Goal: Transaction & Acquisition: Book appointment/travel/reservation

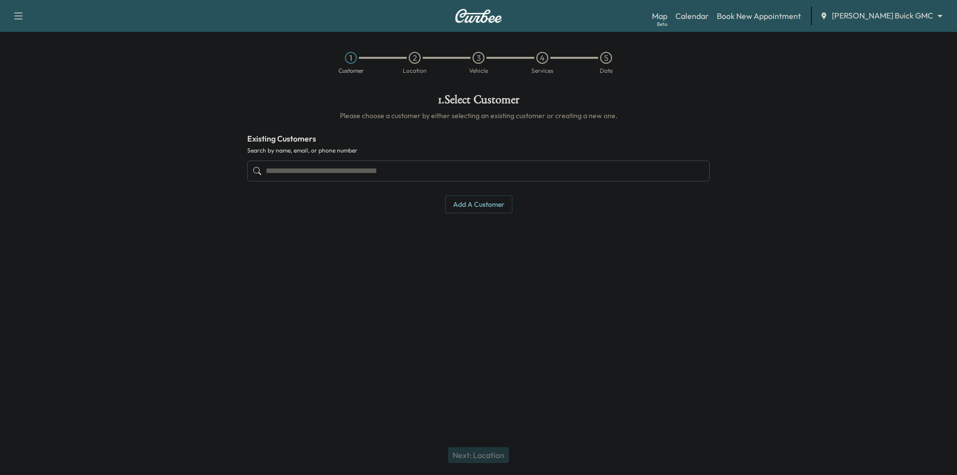
click at [887, 19] on body "Support Log Out Map Beta Calendar Book New Appointment [PERSON_NAME] Buick GMC …" at bounding box center [478, 237] width 957 height 475
drag, startPoint x: 689, startPoint y: 189, endPoint x: 677, endPoint y: 191, distance: 11.7
click at [677, 191] on div at bounding box center [478, 237] width 957 height 475
click at [398, 172] on input "text" at bounding box center [478, 171] width 463 height 21
click at [884, 24] on div "Map Beta Calendar Book New Appointment [PERSON_NAME] Buick GMC ******** ​" at bounding box center [800, 15] width 297 height 19
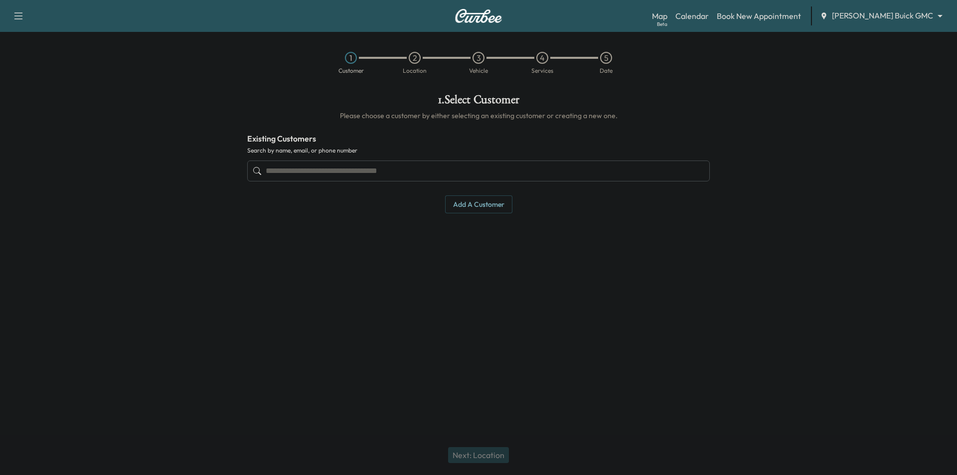
click at [893, 19] on body "Support Log Out Map Beta Calendar Book New Appointment [PERSON_NAME] Buick GMC …" at bounding box center [478, 237] width 957 height 475
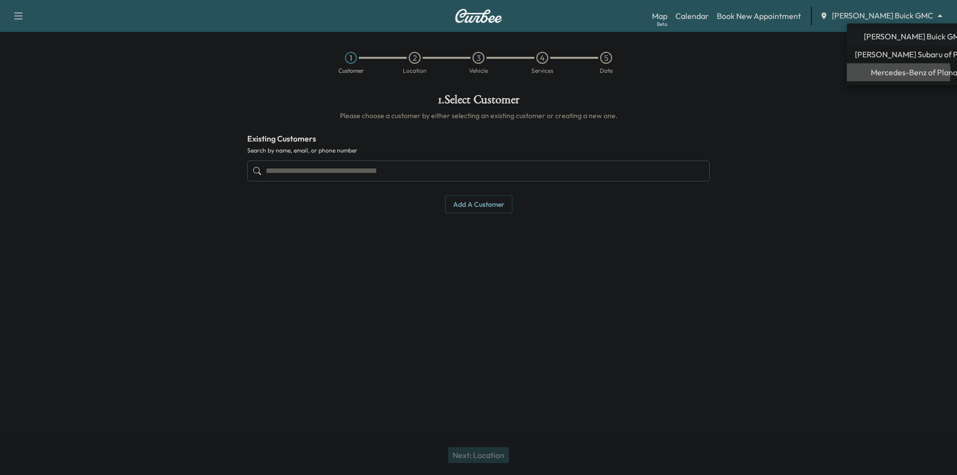
click at [894, 72] on span "Mercedes-Benz of Plano" at bounding box center [914, 72] width 87 height 12
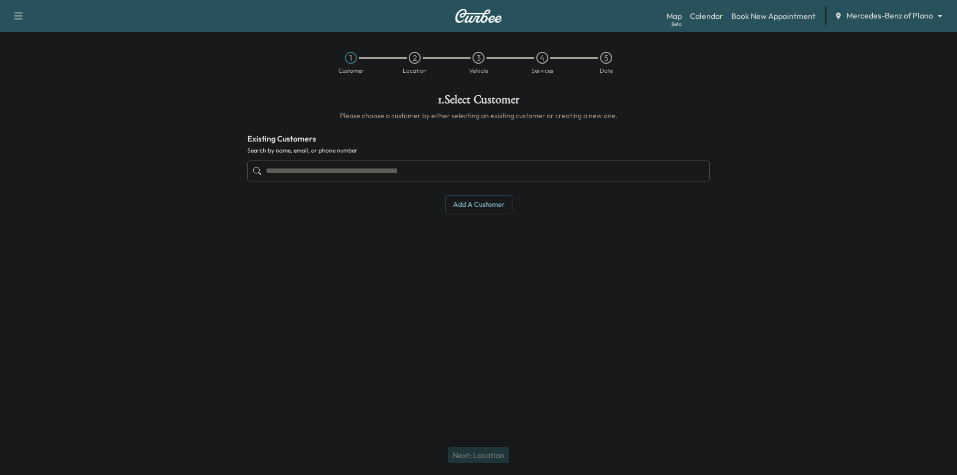
click at [348, 170] on input "text" at bounding box center [478, 171] width 463 height 21
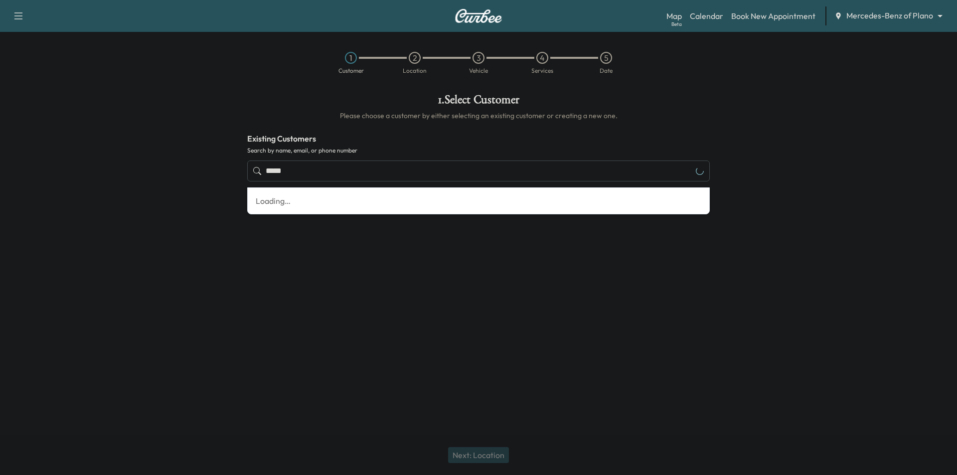
type input "*****"
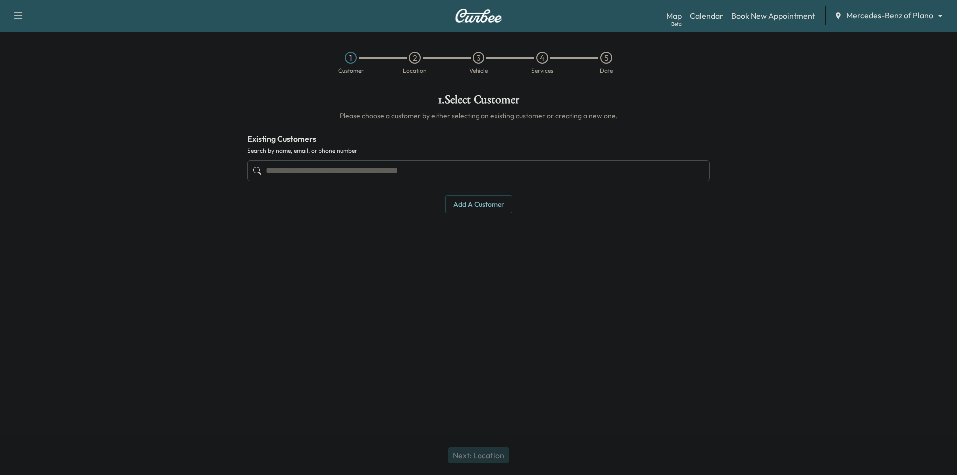
click at [883, 9] on div "Map Beta Calendar Book New Appointment Mercedes-Benz of Plano ******** ​" at bounding box center [808, 15] width 283 height 19
click at [887, 14] on body "Support Log Out Map Beta Calendar Book New Appointment Mercedes-Benz of Plano *…" at bounding box center [478, 237] width 957 height 475
click at [894, 34] on span "[PERSON_NAME] Buick GMC" at bounding box center [902, 36] width 101 height 12
click at [397, 176] on input "text" at bounding box center [478, 171] width 463 height 21
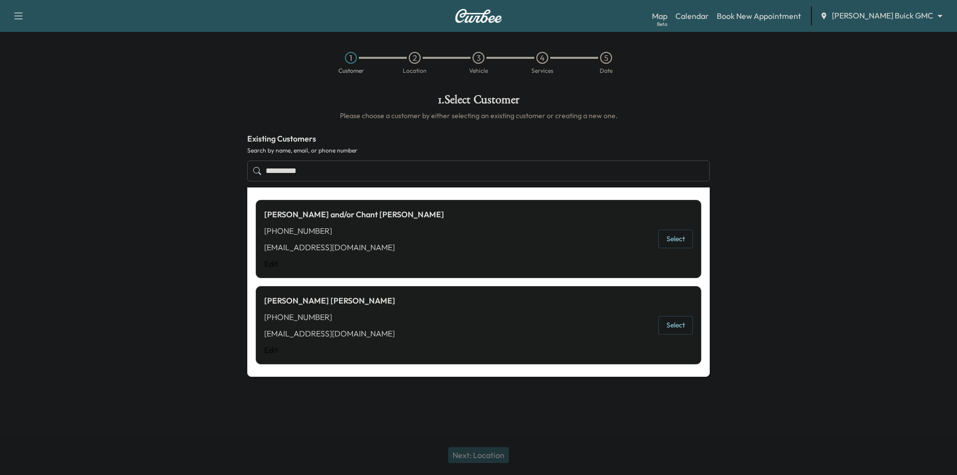
click at [679, 319] on button "Select" at bounding box center [676, 325] width 34 height 18
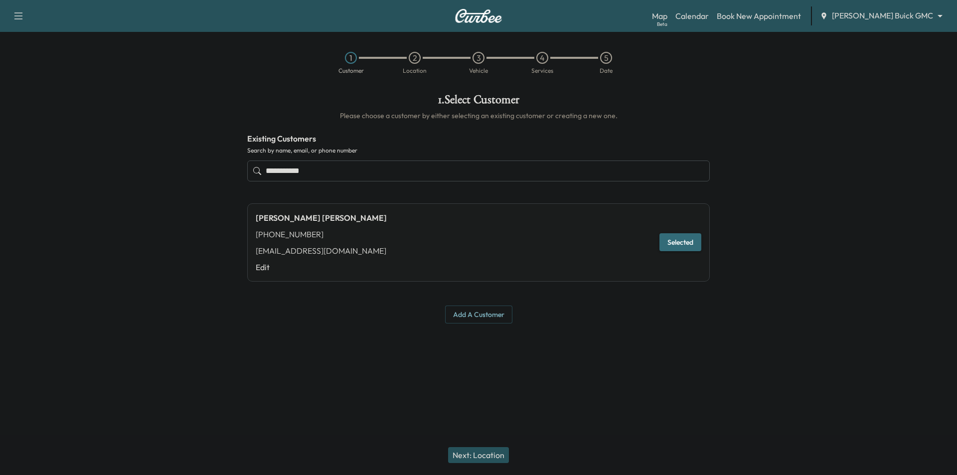
type input "**********"
click at [495, 453] on button "Next: Location" at bounding box center [478, 455] width 61 height 16
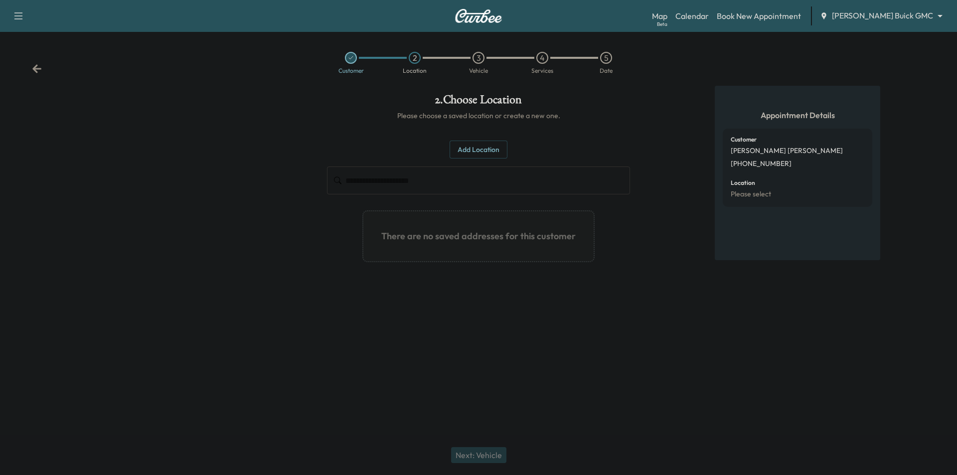
click at [38, 68] on icon at bounding box center [36, 68] width 9 height 8
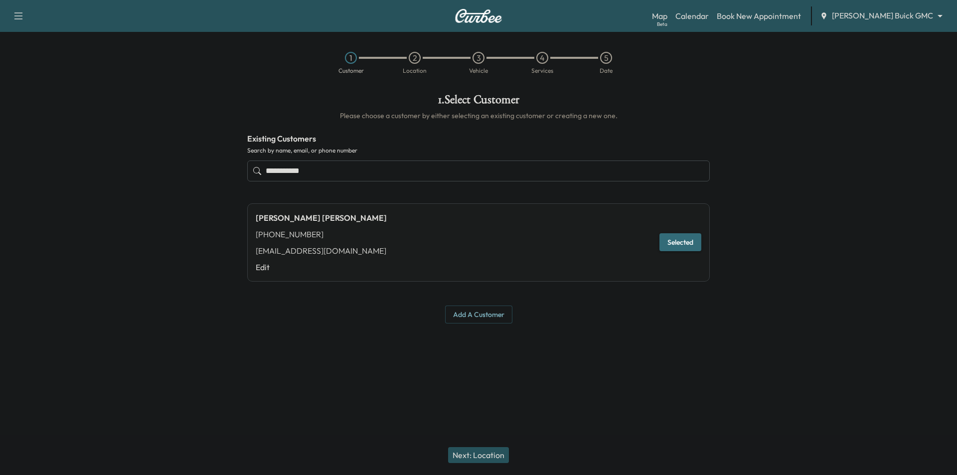
click at [362, 170] on input "**********" at bounding box center [478, 171] width 463 height 21
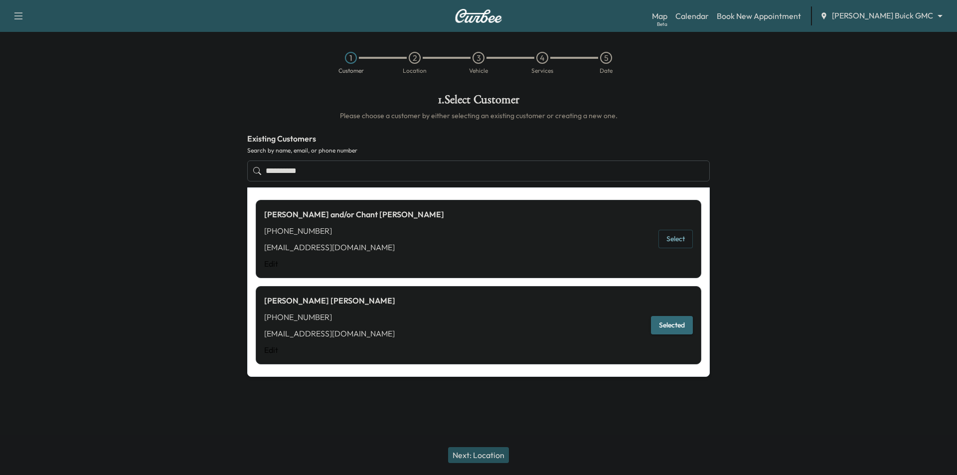
click at [679, 242] on button "Select" at bounding box center [676, 239] width 34 height 18
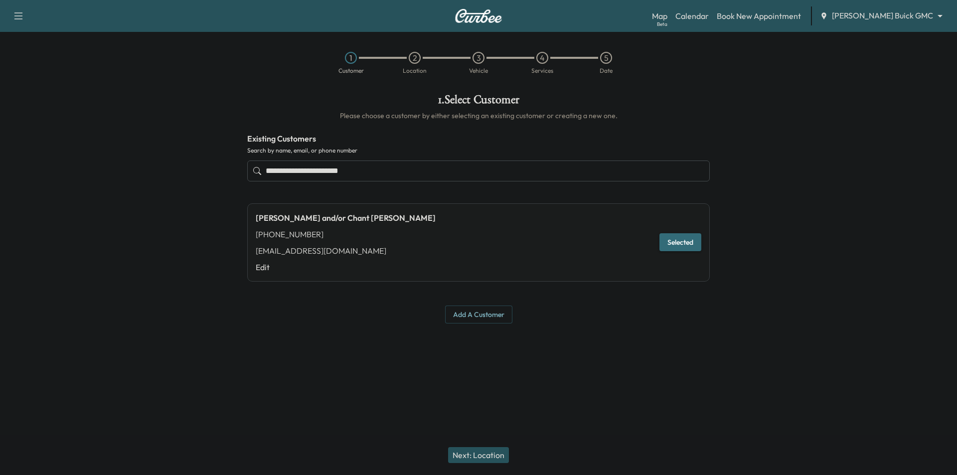
type input "**********"
click at [479, 453] on button "Next: Location" at bounding box center [478, 455] width 61 height 16
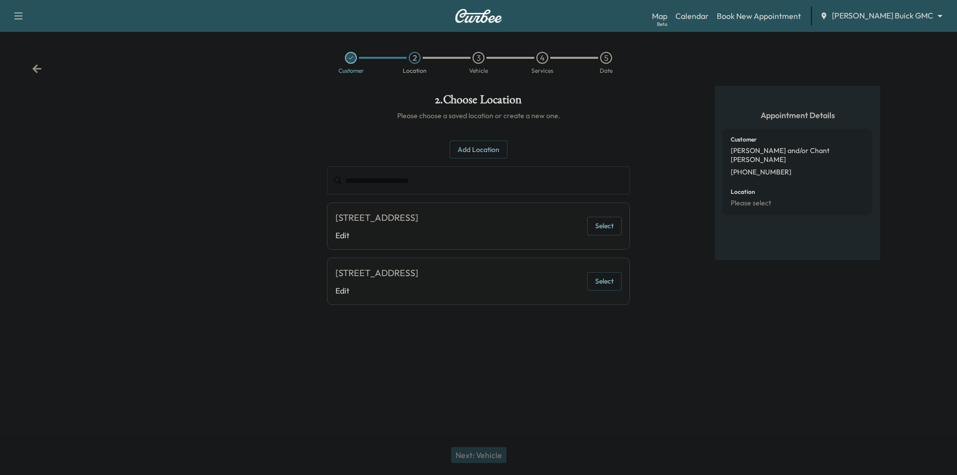
click at [607, 229] on button "Select" at bounding box center [604, 226] width 34 height 18
click at [494, 453] on button "Next: Vehicle" at bounding box center [478, 455] width 55 height 16
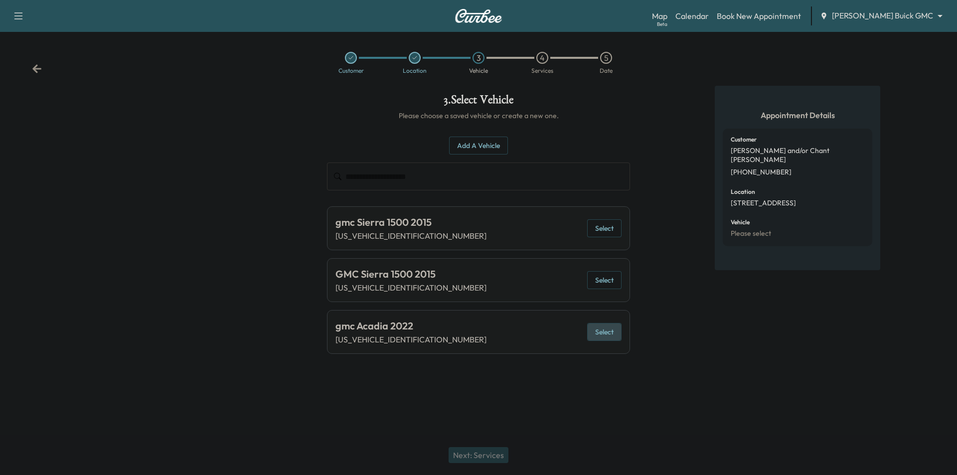
click at [605, 335] on button "Select" at bounding box center [604, 332] width 34 height 18
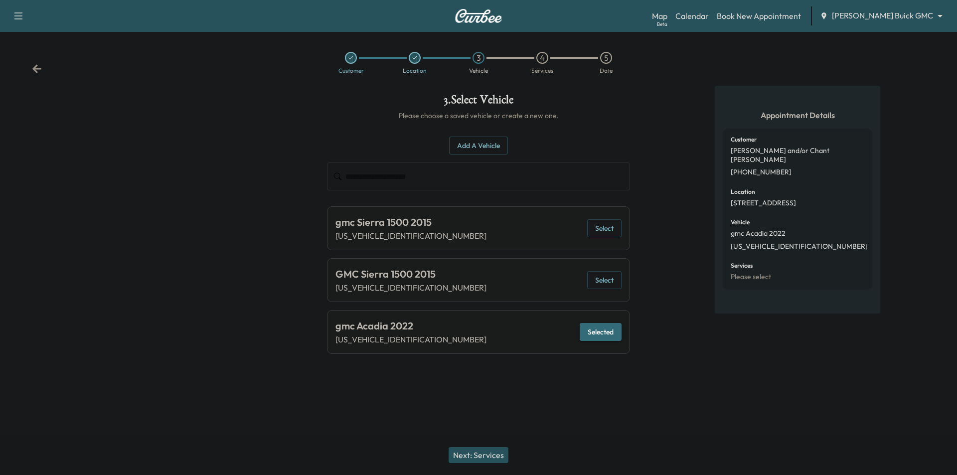
click at [493, 453] on button "Next: Services" at bounding box center [479, 455] width 60 height 16
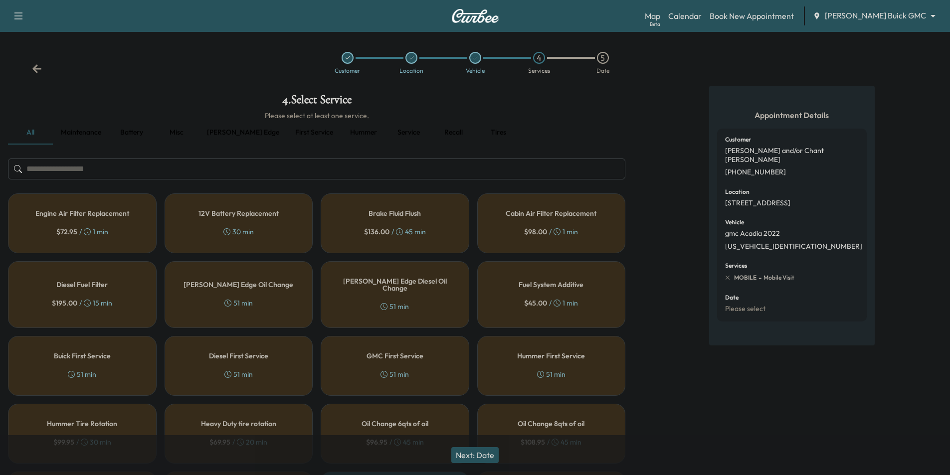
click at [93, 134] on button "Maintenance" at bounding box center [81, 133] width 56 height 24
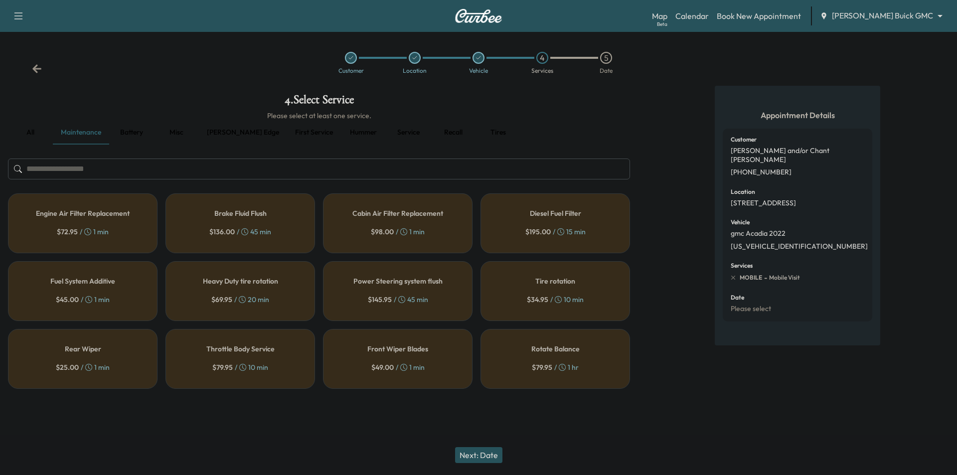
click at [386, 134] on button "Service" at bounding box center [408, 133] width 45 height 24
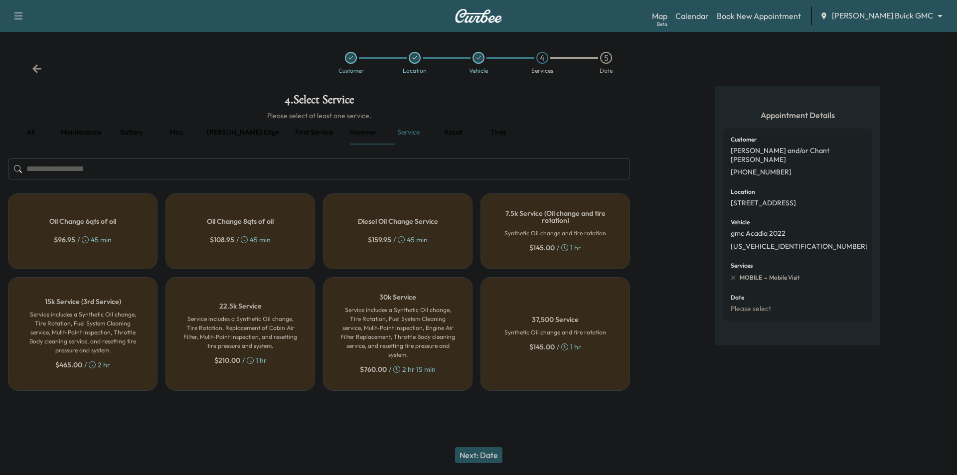
click at [407, 316] on h6 "Service includes a Synthetic Oil change, Tire Rotation, Fuel System Cleaning se…" at bounding box center [397, 333] width 117 height 54
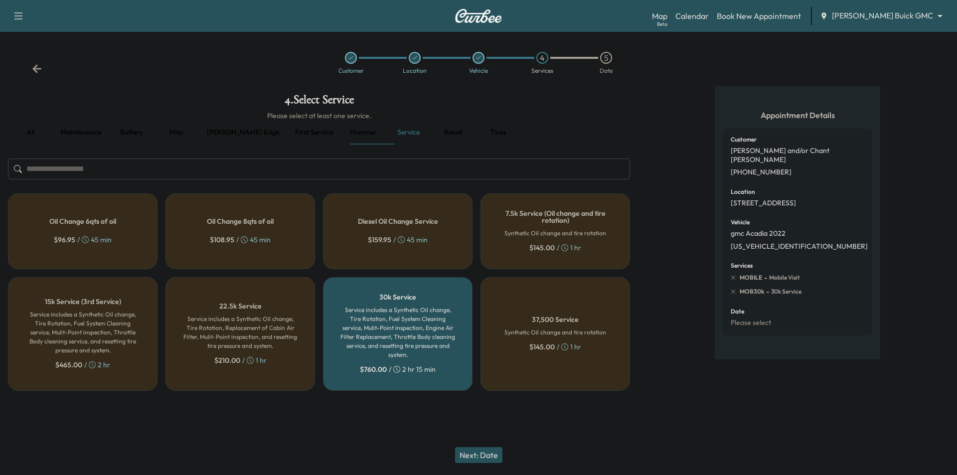
click at [490, 457] on button "Next: Date" at bounding box center [478, 455] width 47 height 16
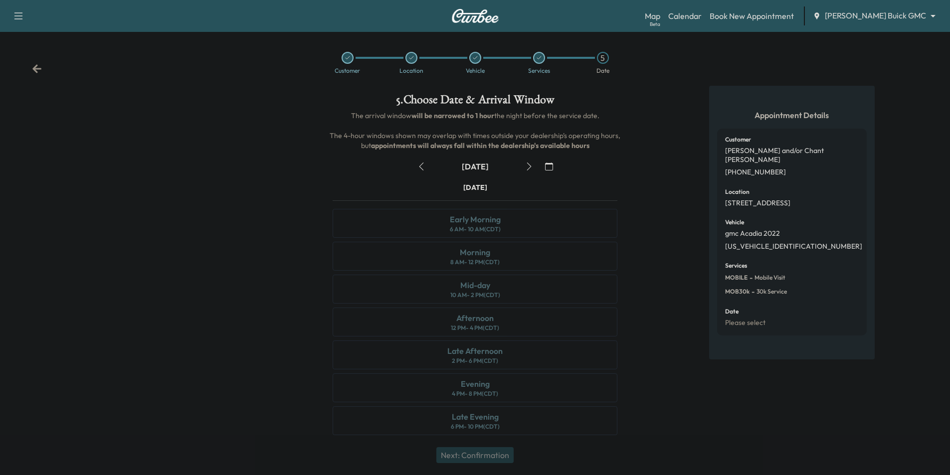
click at [528, 166] on icon "button" at bounding box center [529, 167] width 8 height 8
click at [553, 166] on button "button" at bounding box center [548, 167] width 17 height 16
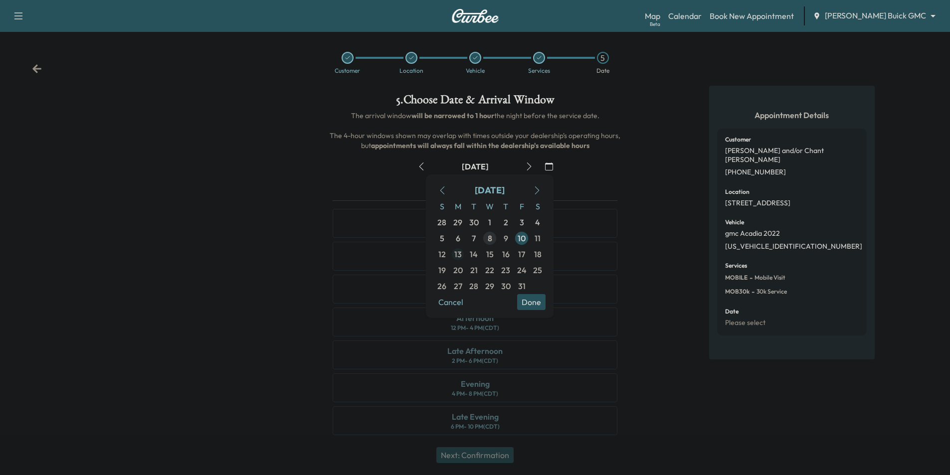
click at [459, 254] on span "13" at bounding box center [457, 254] width 7 height 12
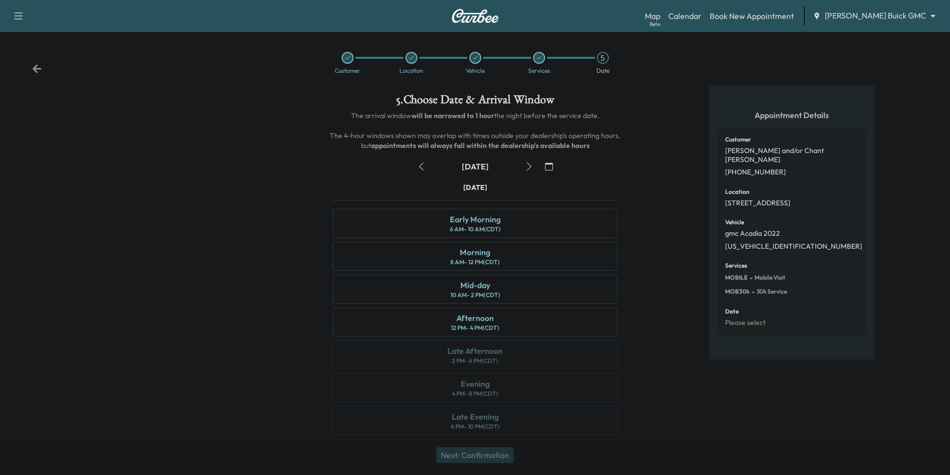
click at [39, 71] on icon at bounding box center [37, 69] width 10 height 10
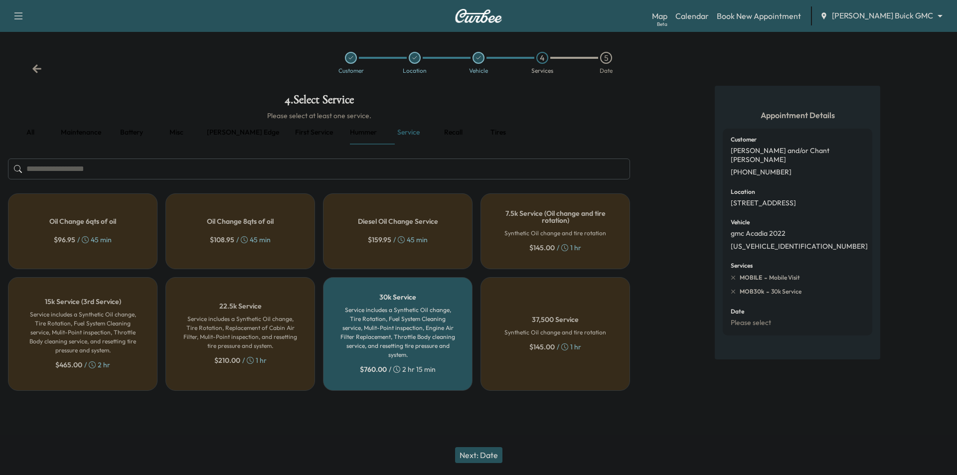
click at [39, 71] on icon at bounding box center [37, 69] width 10 height 10
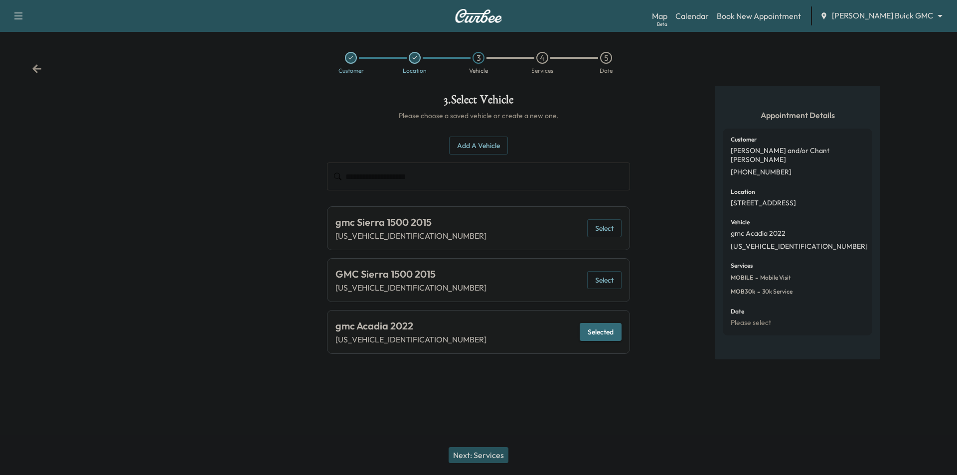
click at [39, 71] on icon at bounding box center [37, 69] width 10 height 10
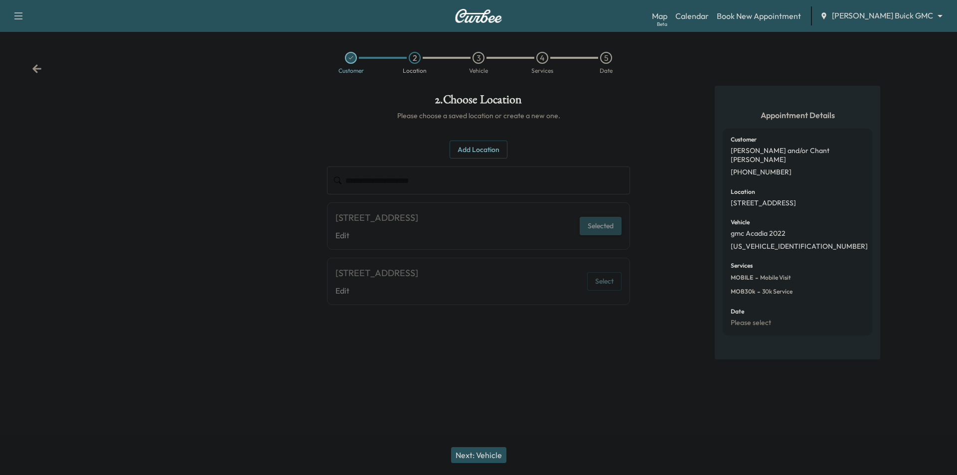
click at [39, 71] on icon at bounding box center [37, 69] width 10 height 10
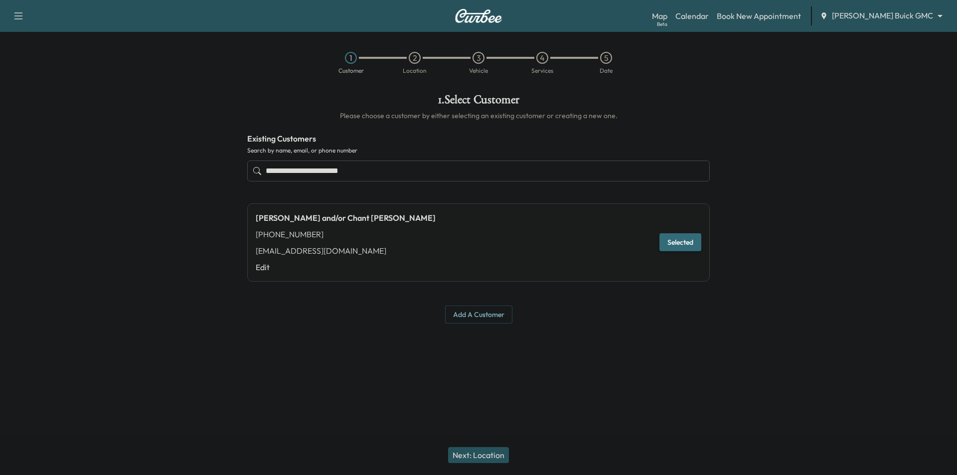
click at [39, 71] on div "1 Customer 2 Location 3 Vehicle 4 Services 5 Date" at bounding box center [478, 63] width 957 height 46
click at [438, 169] on input "**********" at bounding box center [478, 171] width 463 height 21
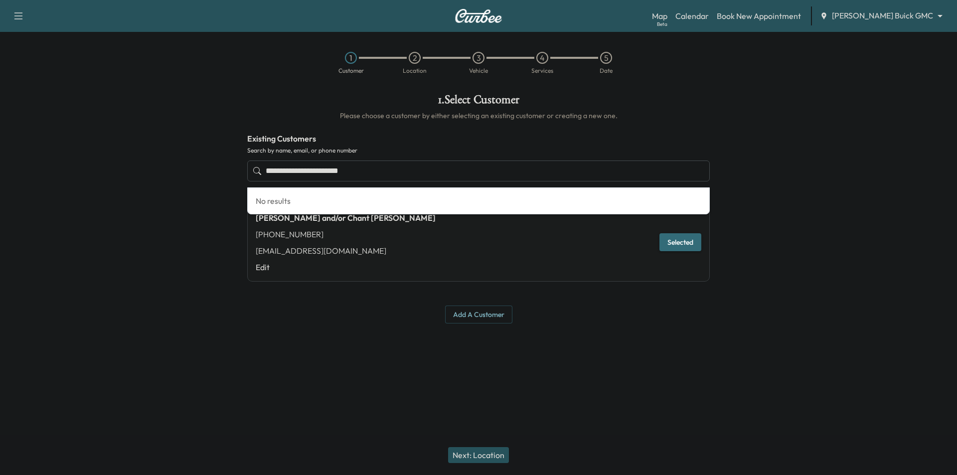
click at [438, 169] on input "**********" at bounding box center [478, 171] width 463 height 21
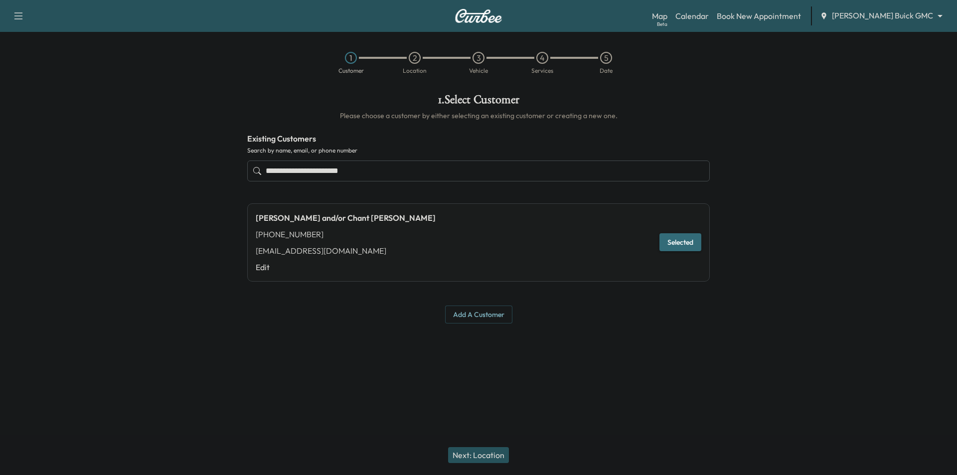
click at [703, 107] on h1 "1 . Select Customer" at bounding box center [478, 102] width 463 height 17
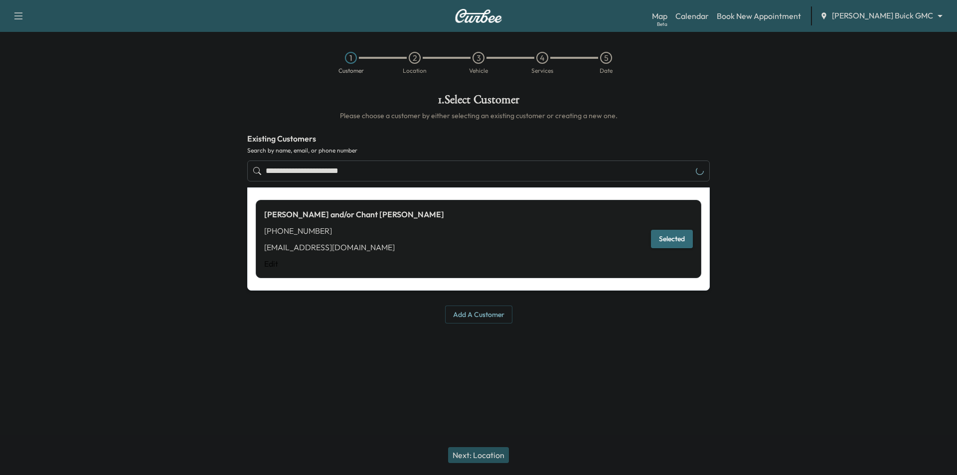
click at [541, 178] on input "**********" at bounding box center [478, 171] width 463 height 21
click at [676, 238] on button "Select" at bounding box center [676, 239] width 34 height 18
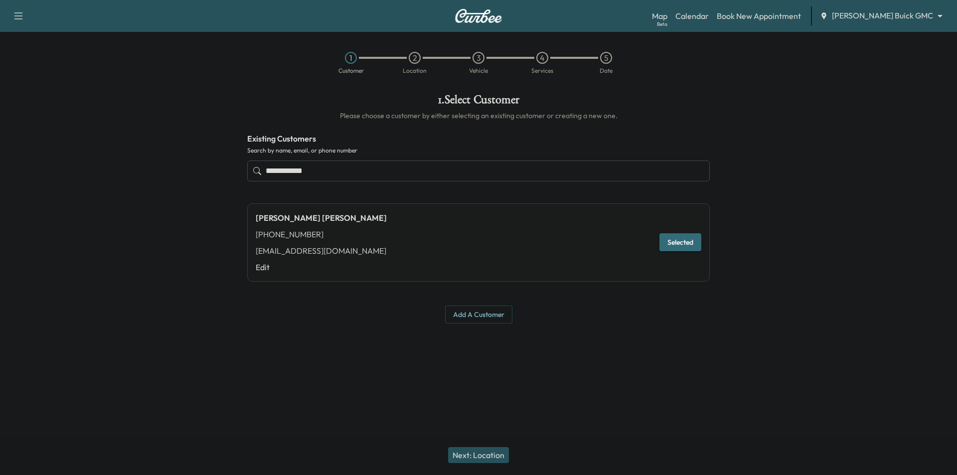
type input "**********"
click at [482, 454] on button "Next: Location" at bounding box center [478, 455] width 61 height 16
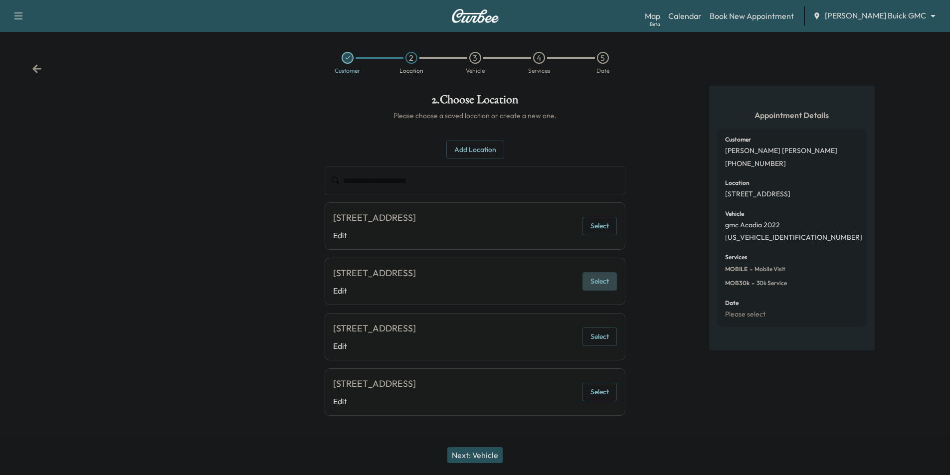
click at [603, 285] on button "Select" at bounding box center [599, 281] width 34 height 18
click at [485, 452] on button "Next: Vehicle" at bounding box center [474, 455] width 55 height 16
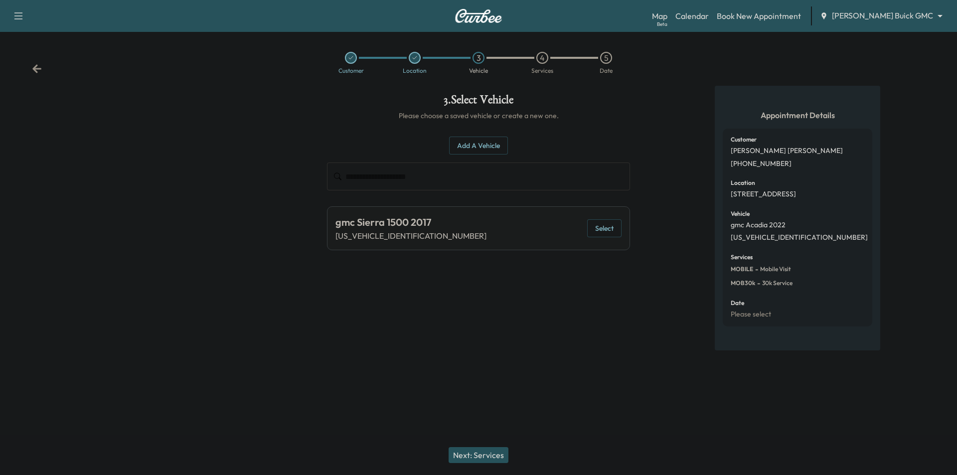
click at [591, 229] on button "Select" at bounding box center [604, 228] width 34 height 18
click at [479, 462] on button "Next: Services" at bounding box center [479, 455] width 60 height 16
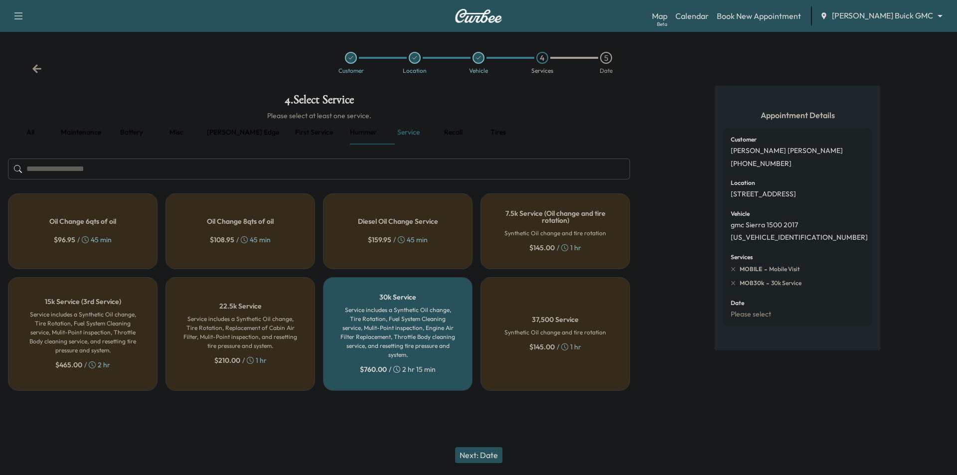
click at [209, 225] on h5 "Oil Change 8qts of oil" at bounding box center [240, 221] width 67 height 7
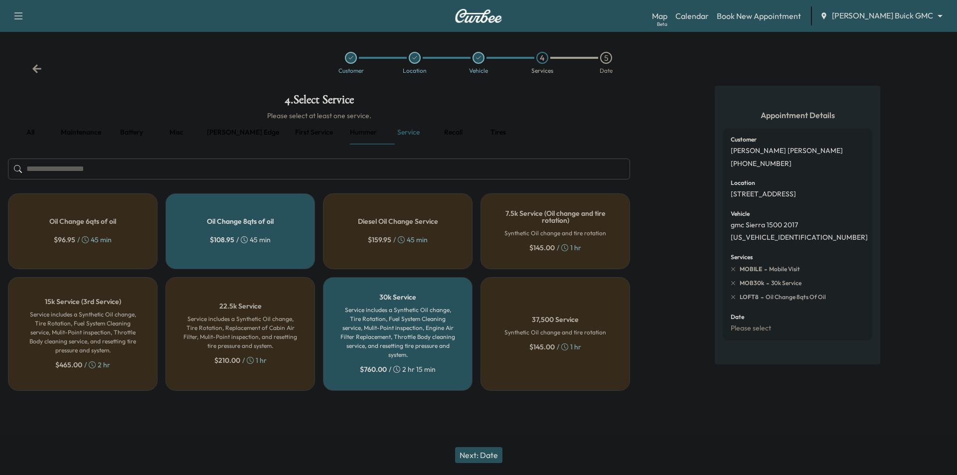
click at [407, 381] on div "30k Service Service includes a Synthetic Oil change, Tire Rotation, Fuel System…" at bounding box center [398, 334] width 150 height 114
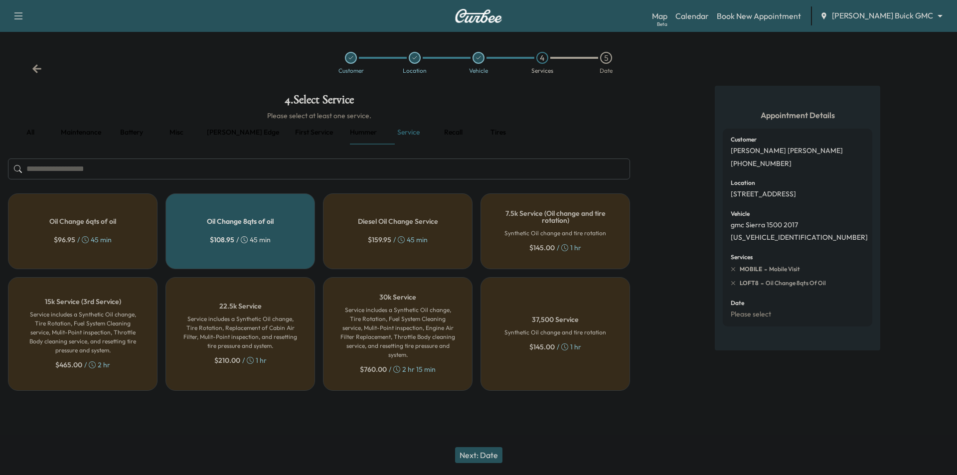
click at [472, 454] on button "Next: Date" at bounding box center [478, 455] width 47 height 16
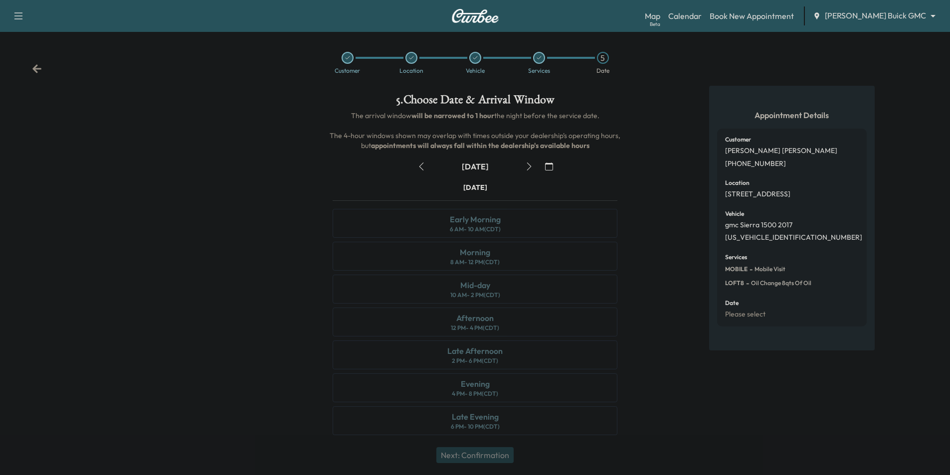
click at [528, 167] on icon "button" at bounding box center [529, 167] width 8 height 8
click at [544, 165] on button "button" at bounding box center [548, 167] width 17 height 16
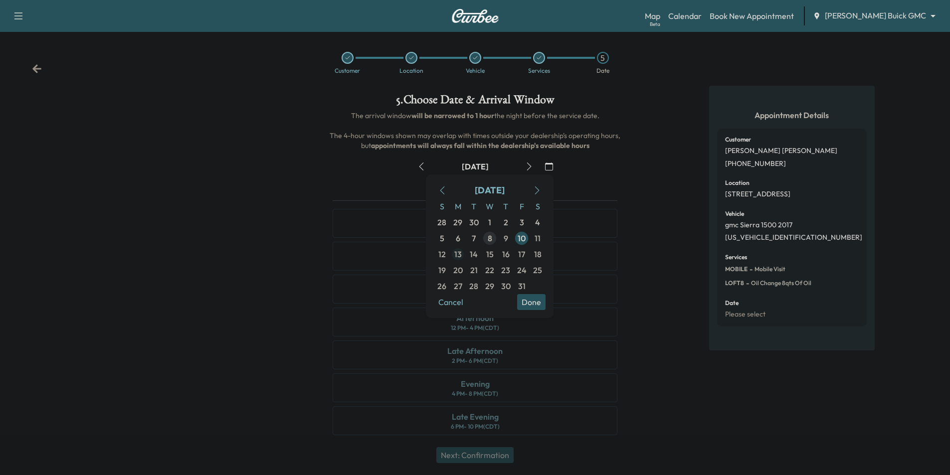
click at [461, 254] on span "13" at bounding box center [457, 254] width 7 height 12
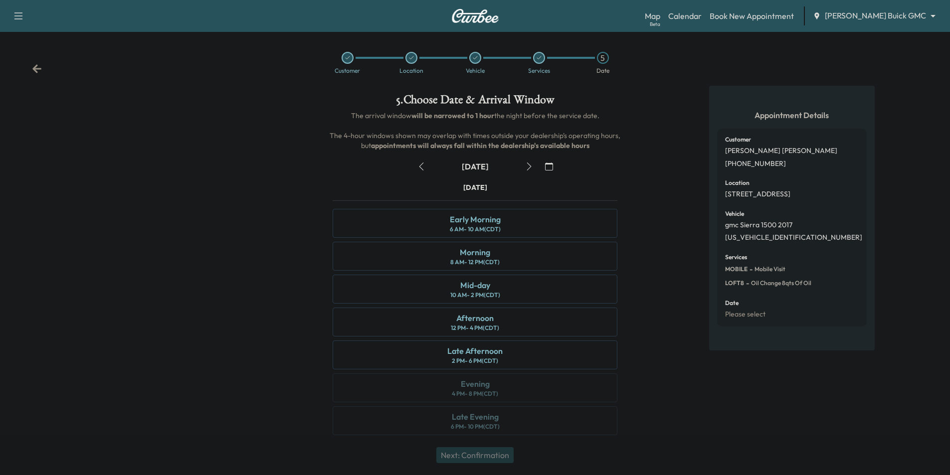
click at [529, 163] on icon "button" at bounding box center [529, 167] width 8 height 8
click at [539, 230] on div "Early Morning 6 AM - 10 AM (CDT)" at bounding box center [475, 223] width 285 height 29
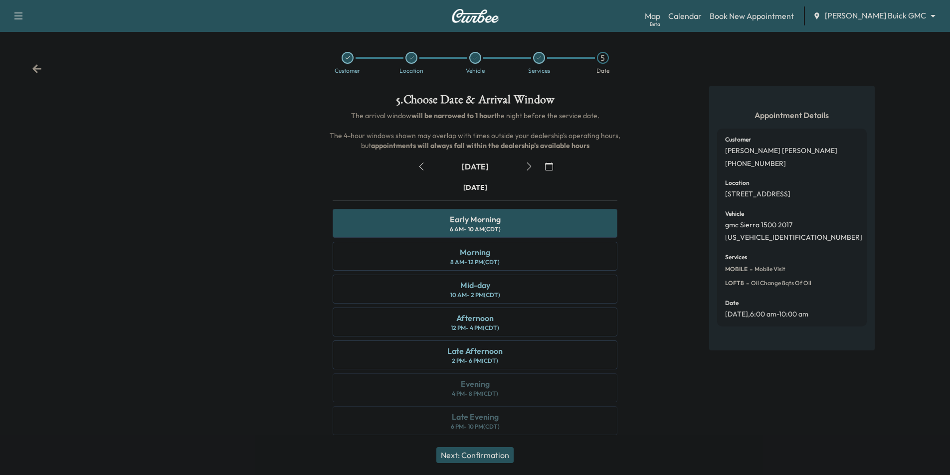
click at [494, 454] on button "Next: Confirmation" at bounding box center [474, 455] width 77 height 16
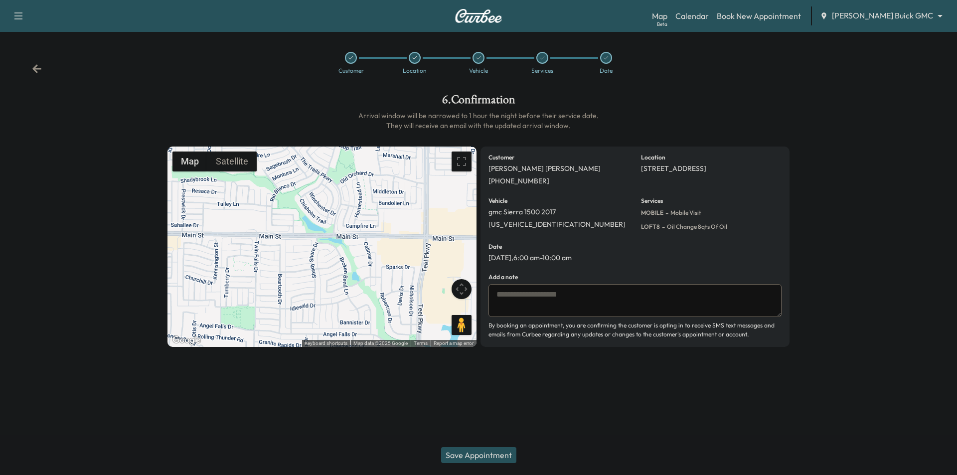
click at [496, 453] on button "Save Appointment" at bounding box center [478, 455] width 75 height 16
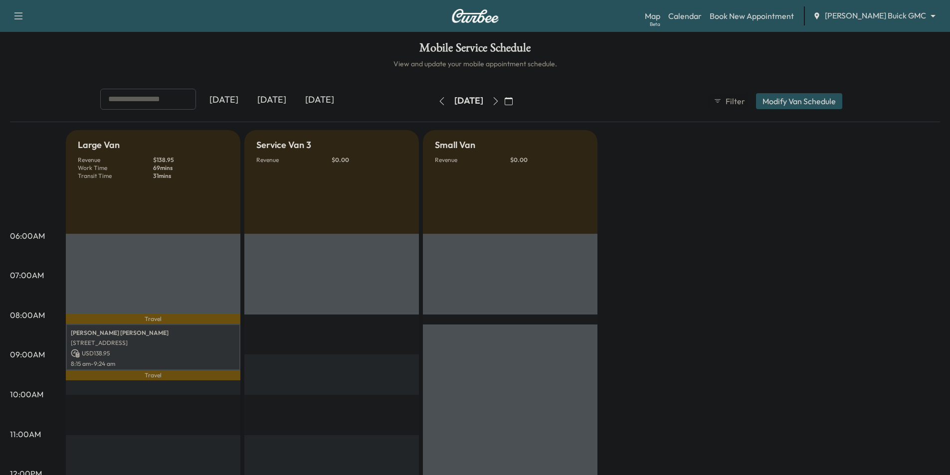
click at [884, 13] on body "Support Log Out Map Beta Calendar Book New Appointment [PERSON_NAME] Buick GMC …" at bounding box center [475, 237] width 950 height 475
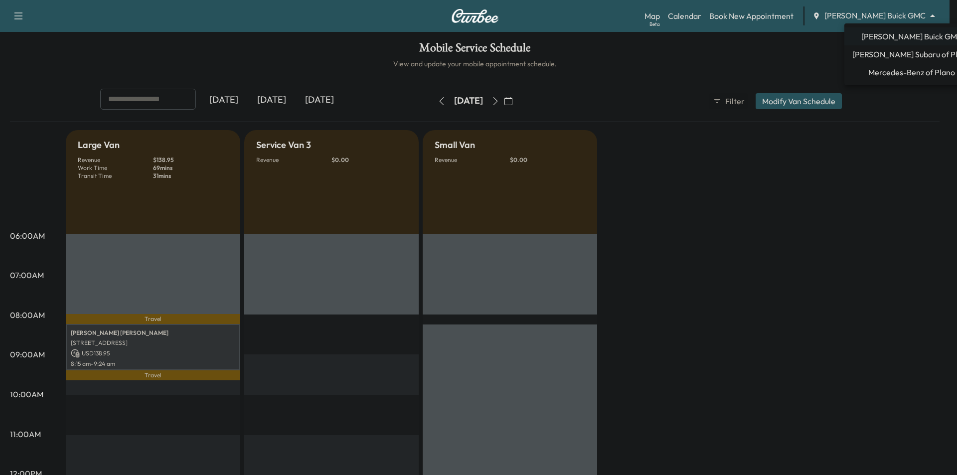
click at [893, 70] on span "Mercedes-Benz of Plano" at bounding box center [911, 72] width 87 height 12
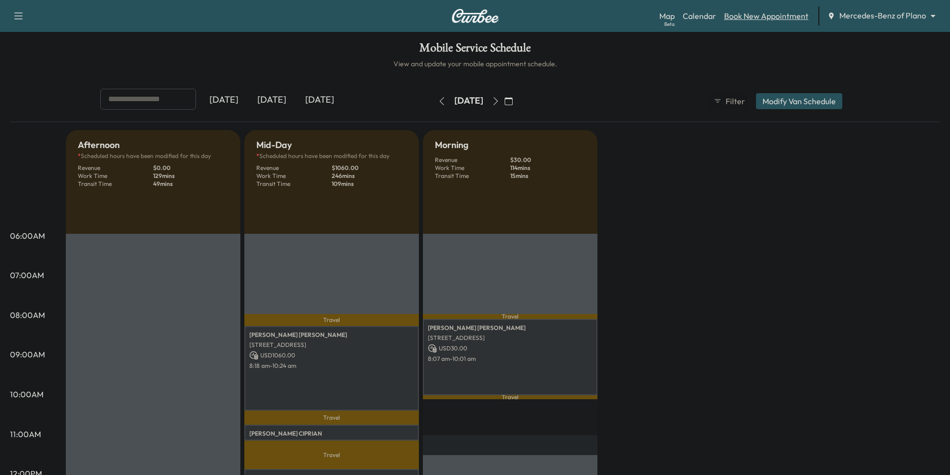
click at [739, 16] on link "Book New Appointment" at bounding box center [766, 16] width 84 height 12
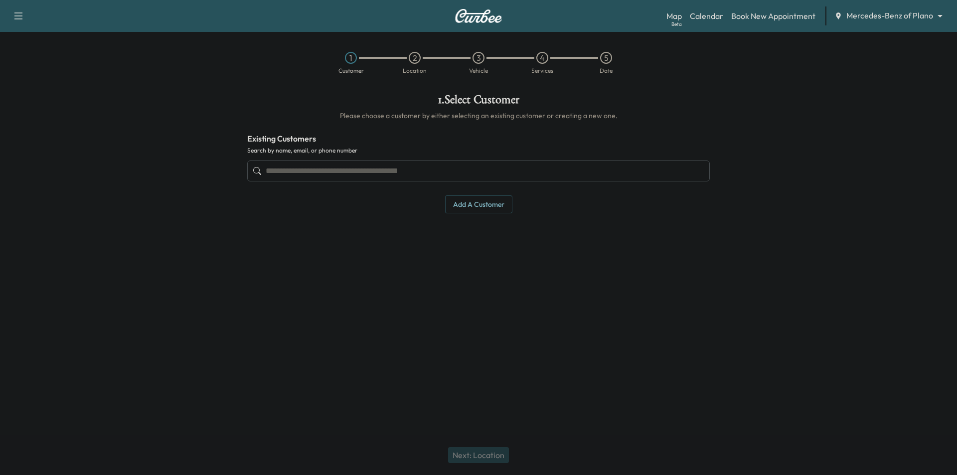
click at [419, 172] on input "text" at bounding box center [478, 171] width 463 height 21
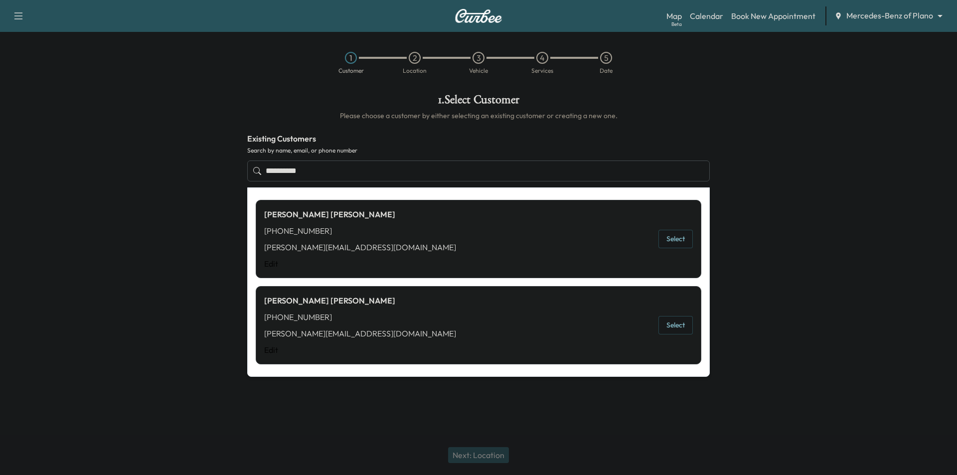
click at [682, 332] on button "Select" at bounding box center [676, 325] width 34 height 18
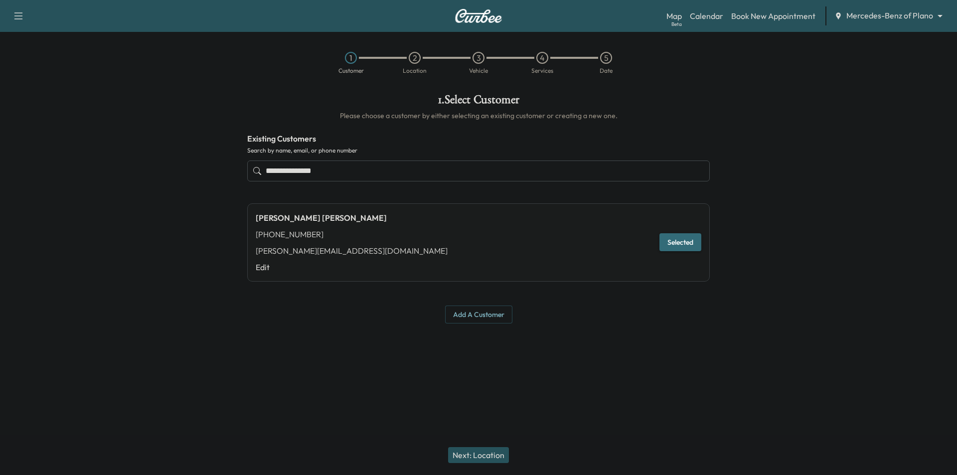
type input "**********"
click at [494, 454] on button "Next: Location" at bounding box center [478, 455] width 61 height 16
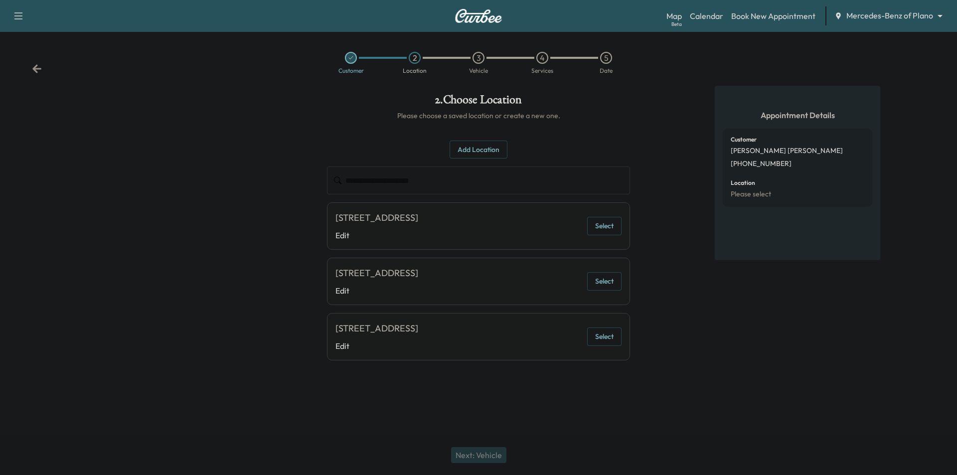
click at [614, 235] on button "Select" at bounding box center [604, 226] width 34 height 18
click at [473, 152] on button "Add Location" at bounding box center [479, 150] width 58 height 18
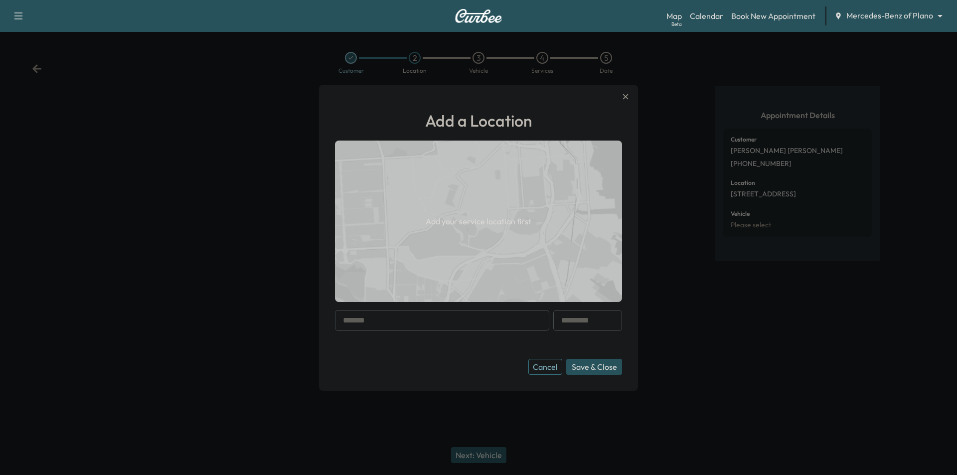
click at [422, 322] on input "text" at bounding box center [442, 320] width 214 height 21
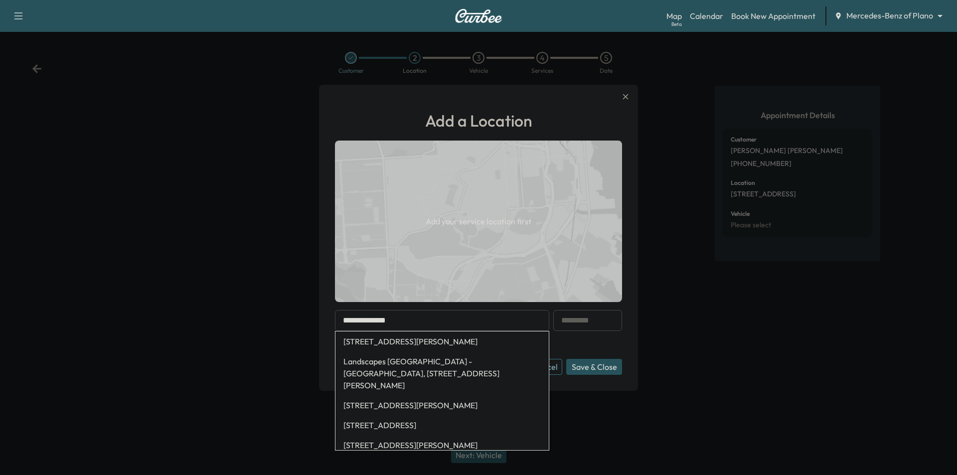
click at [431, 340] on li "[STREET_ADDRESS][PERSON_NAME]" at bounding box center [441, 342] width 213 height 20
type input "**********"
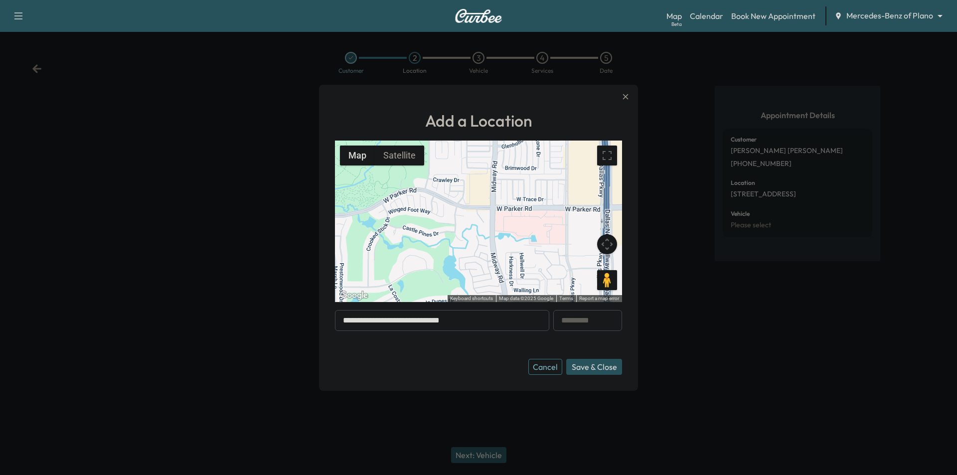
click at [580, 365] on button "Save & Close" at bounding box center [594, 367] width 56 height 16
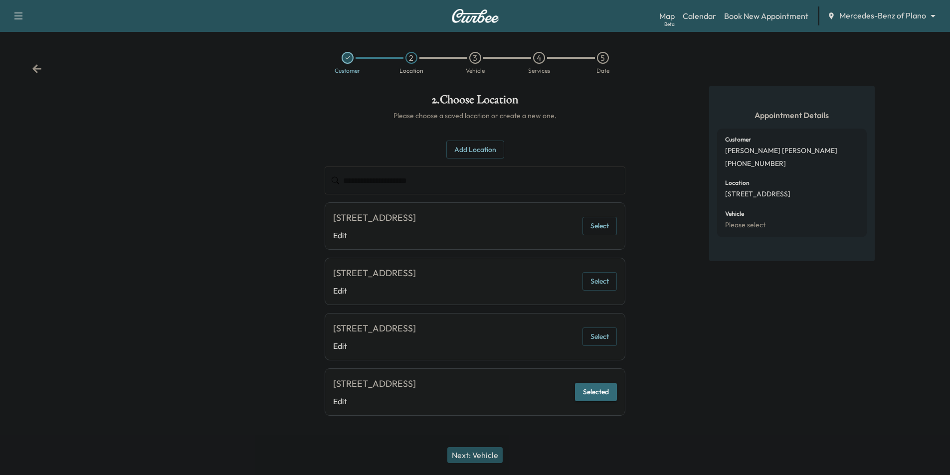
click at [497, 457] on button "Next: Vehicle" at bounding box center [474, 455] width 55 height 16
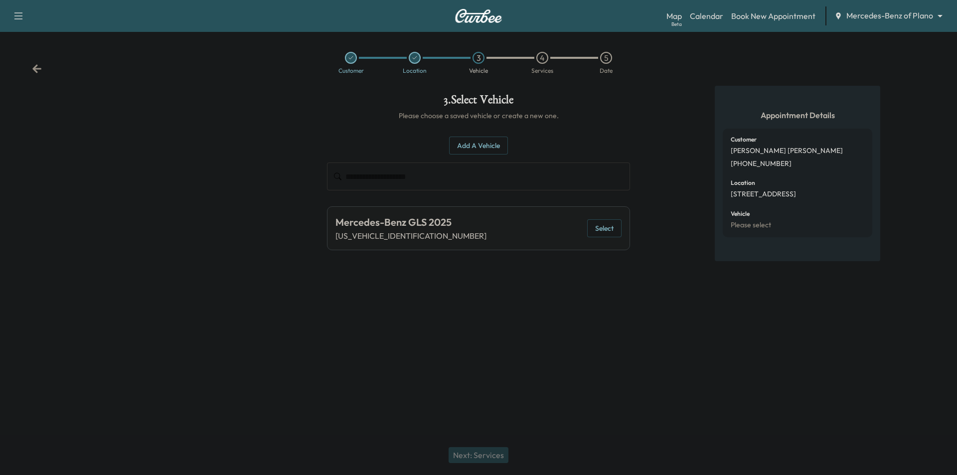
click at [609, 226] on button "Select" at bounding box center [604, 228] width 34 height 18
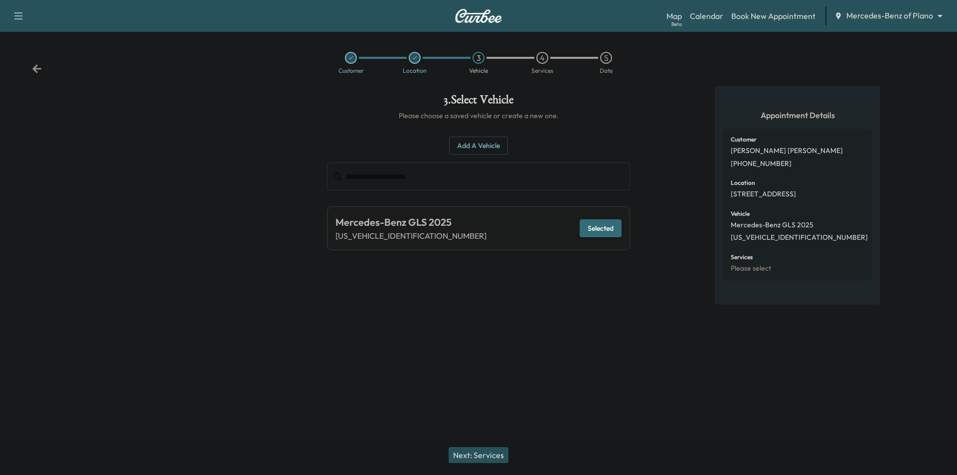
click at [493, 453] on button "Next: Services" at bounding box center [479, 455] width 60 height 16
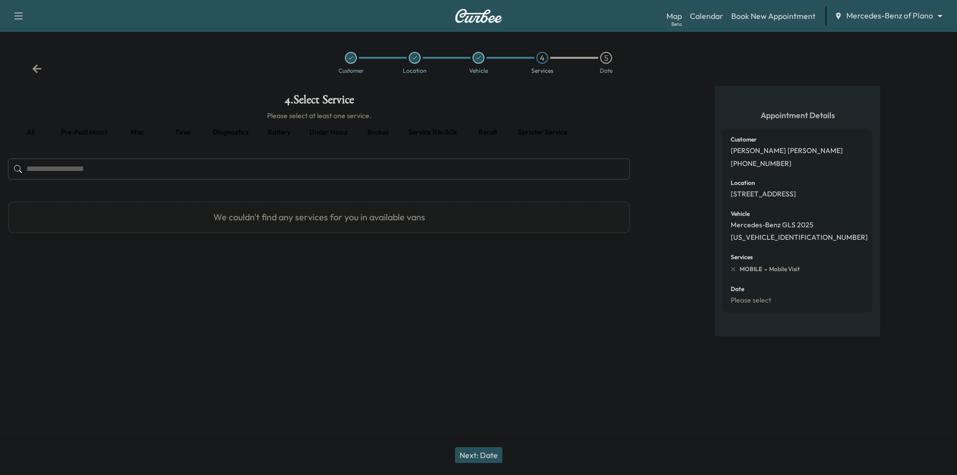
click at [94, 128] on button "Pre-paid maint" at bounding box center [84, 133] width 62 height 24
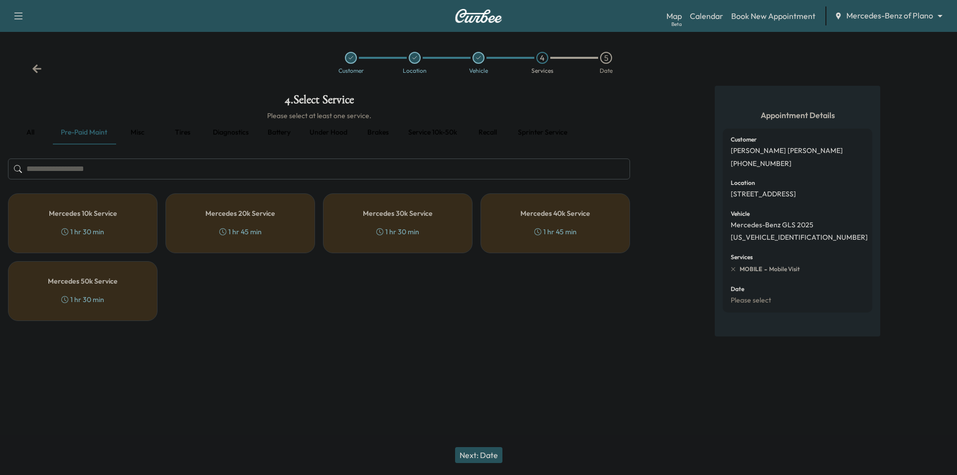
click at [116, 228] on div "Mercedes 10k Service 1 hr 30 min" at bounding box center [83, 223] width 150 height 60
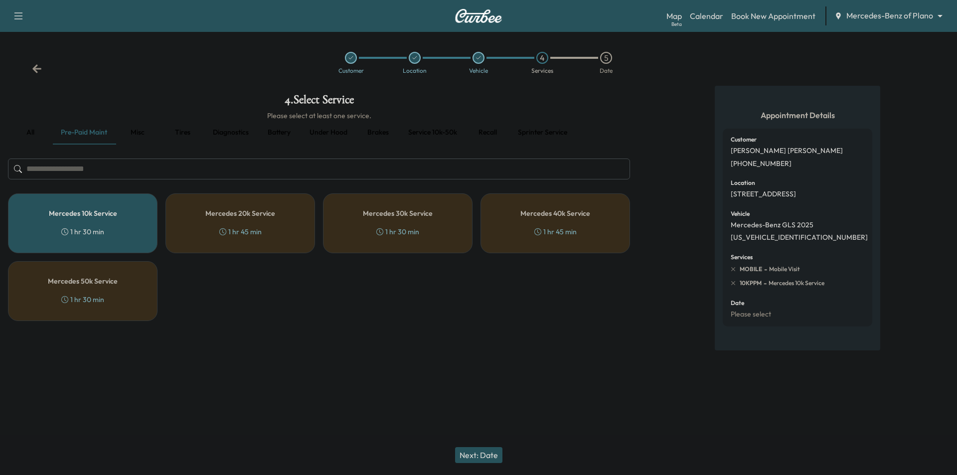
click at [477, 452] on button "Next: Date" at bounding box center [478, 455] width 47 height 16
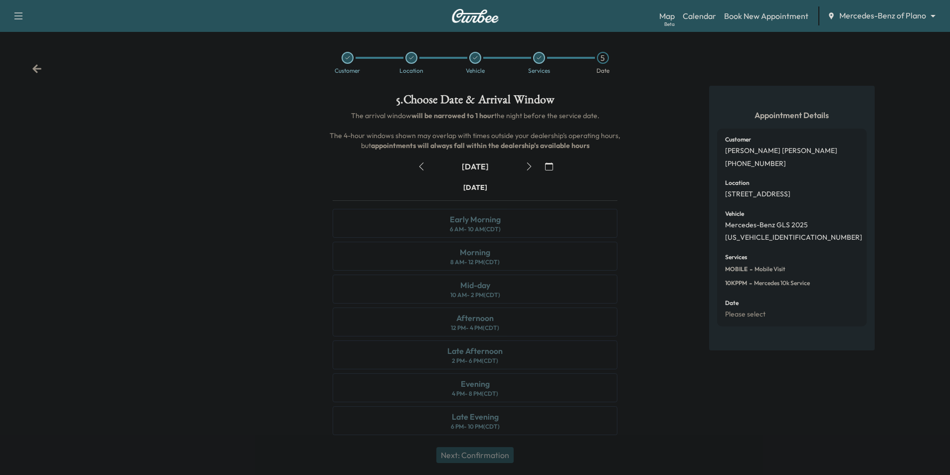
click at [534, 163] on button "button" at bounding box center [528, 167] width 17 height 16
click at [528, 167] on icon "button" at bounding box center [529, 167] width 8 height 8
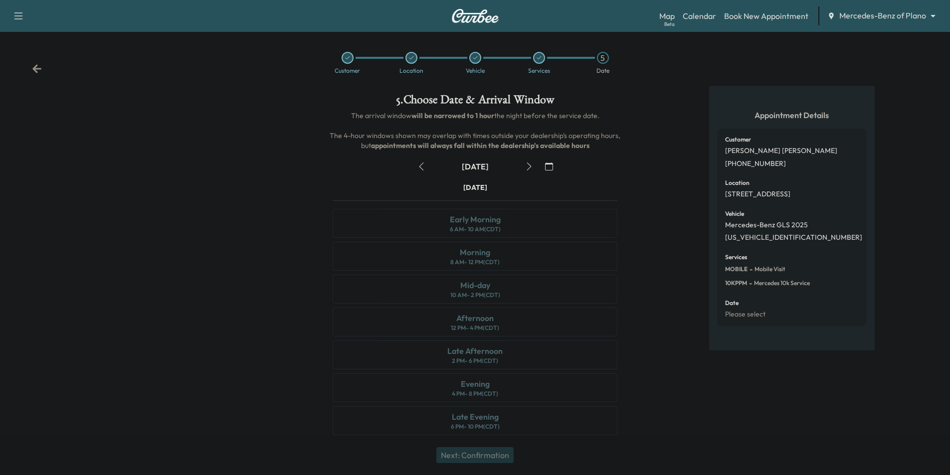
click at [545, 167] on icon "button" at bounding box center [549, 167] width 8 height 8
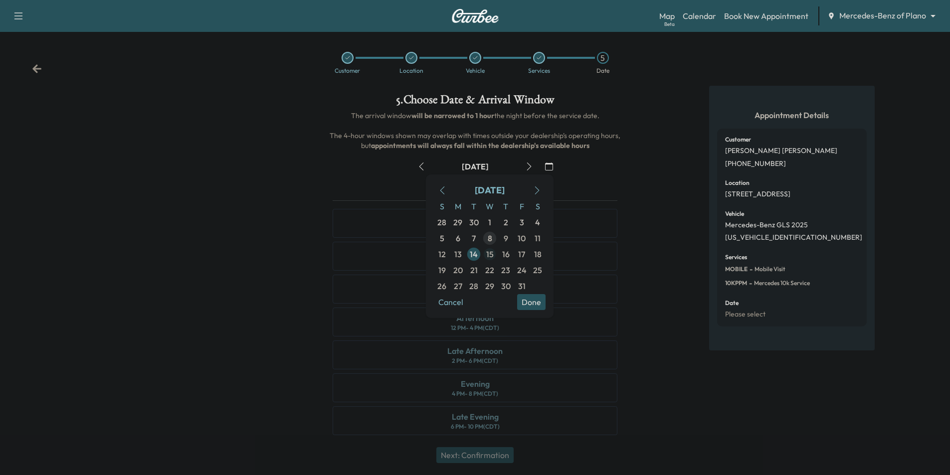
click at [486, 256] on span "15" at bounding box center [489, 254] width 7 height 12
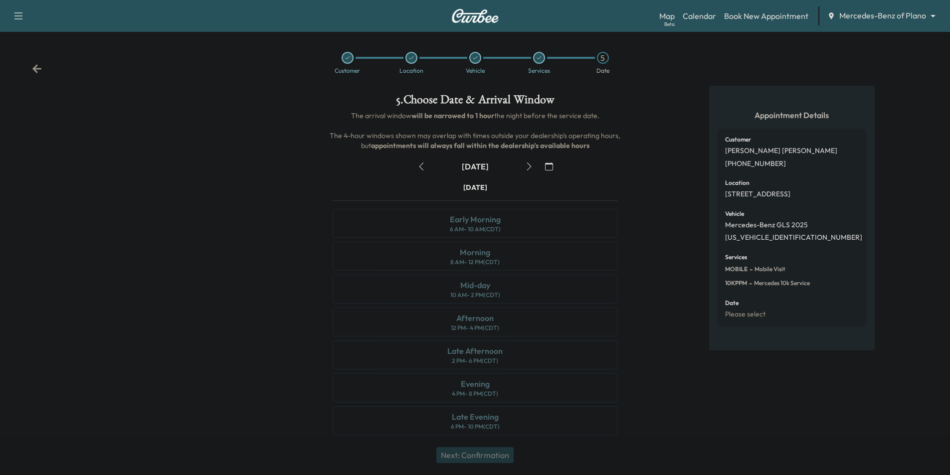
click at [548, 163] on icon "button" at bounding box center [549, 167] width 8 height 8
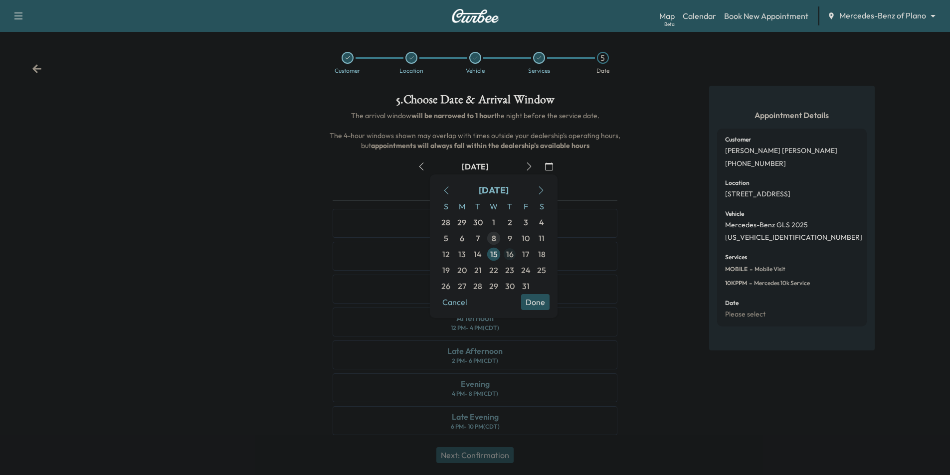
click at [504, 254] on span "16" at bounding box center [510, 254] width 16 height 16
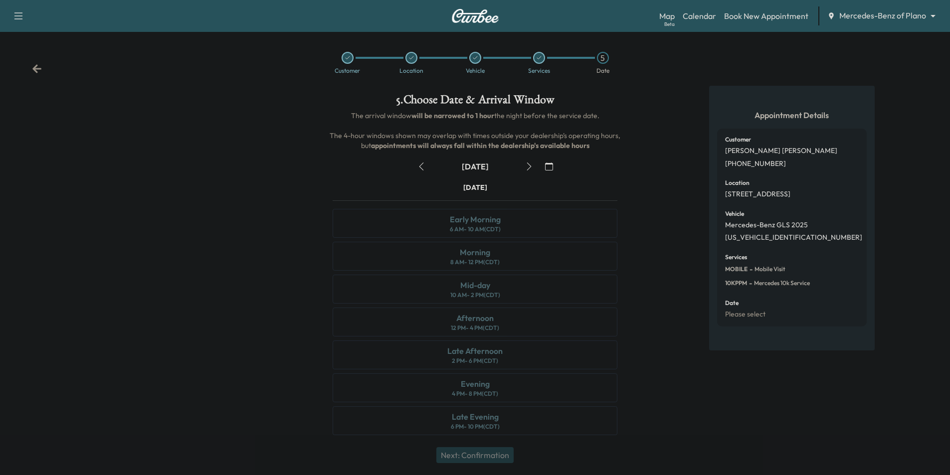
scroll to position [4, 0]
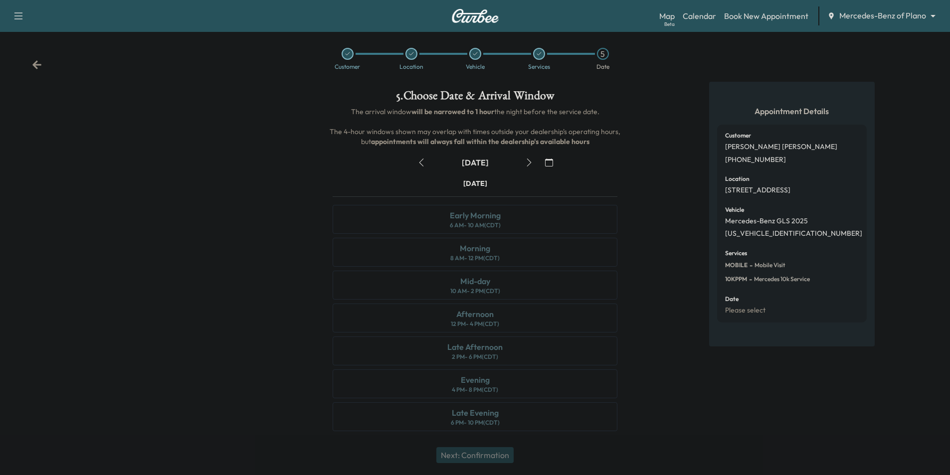
click at [529, 162] on icon "button" at bounding box center [529, 163] width 8 height 8
click at [552, 163] on icon "button" at bounding box center [549, 163] width 8 height 8
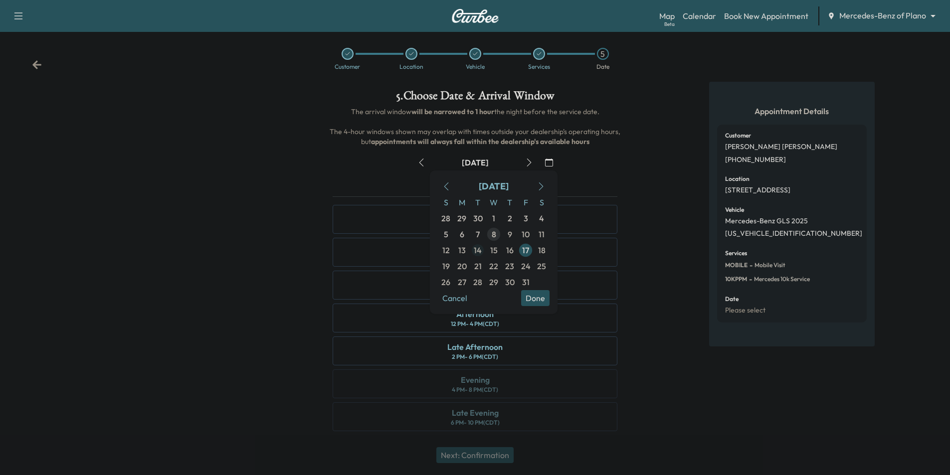
click at [476, 248] on span "14" at bounding box center [478, 250] width 8 height 12
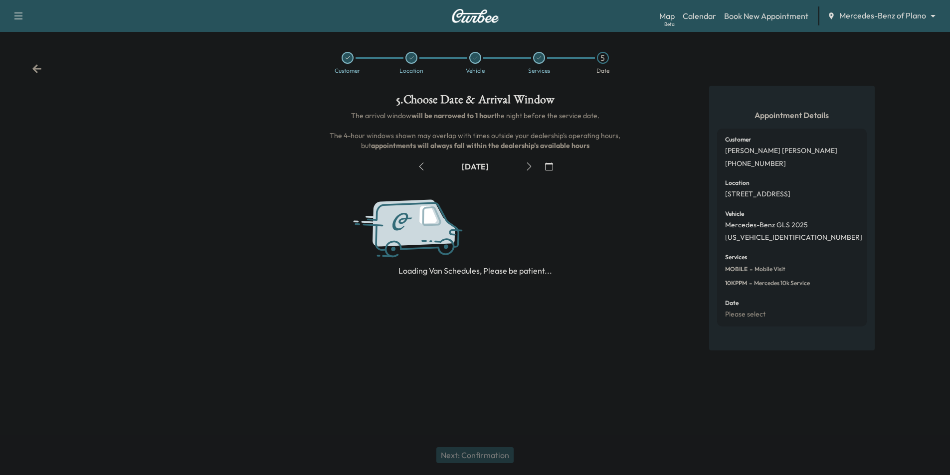
scroll to position [0, 0]
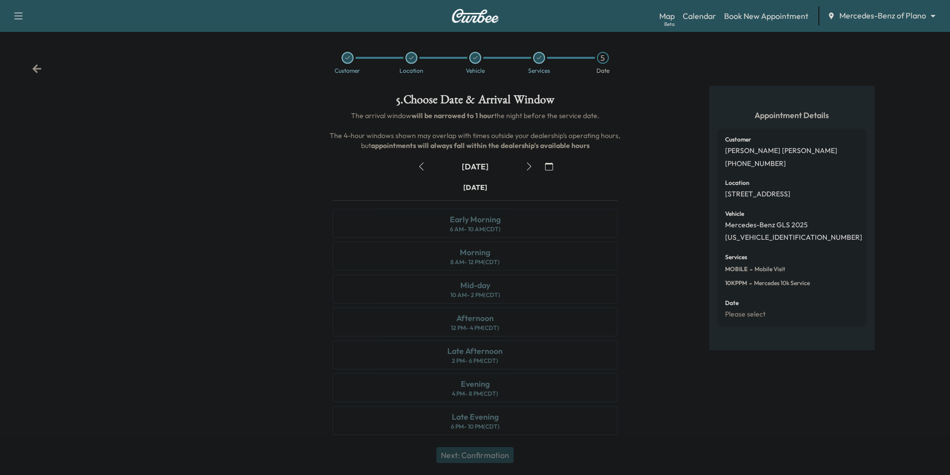
click at [547, 169] on icon "button" at bounding box center [549, 167] width 8 height 8
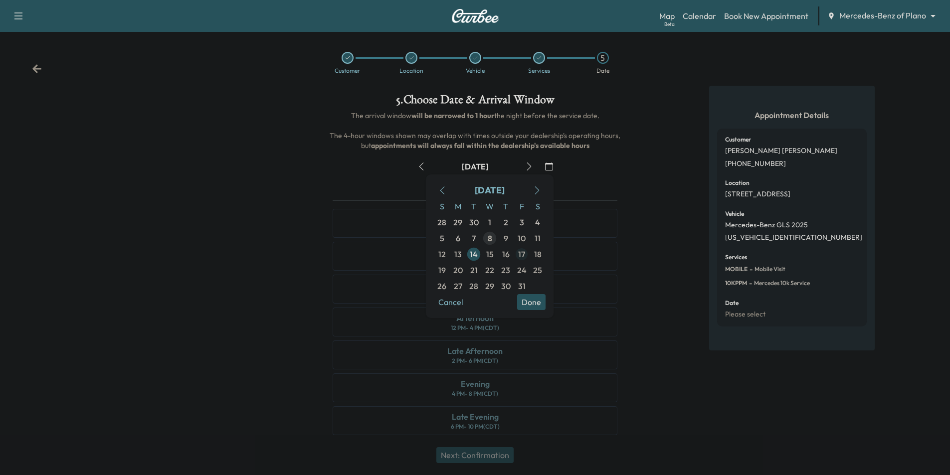
click at [520, 256] on span "17" at bounding box center [521, 254] width 7 height 12
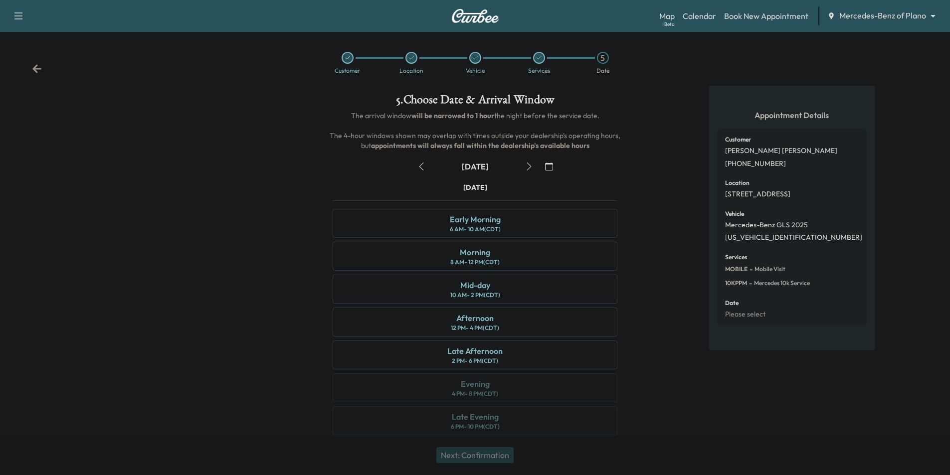
click at [419, 169] on icon "button" at bounding box center [421, 167] width 8 height 8
click at [423, 167] on icon "button" at bounding box center [421, 167] width 8 height 8
click at [494, 299] on div "[DATE] Early Morning 6 AM - 10 AM (CDT) Morning 8 AM - 12 PM (CDT) Mid-day 10 A…" at bounding box center [475, 310] width 301 height 257
click at [695, 14] on link "Calendar" at bounding box center [698, 16] width 33 height 12
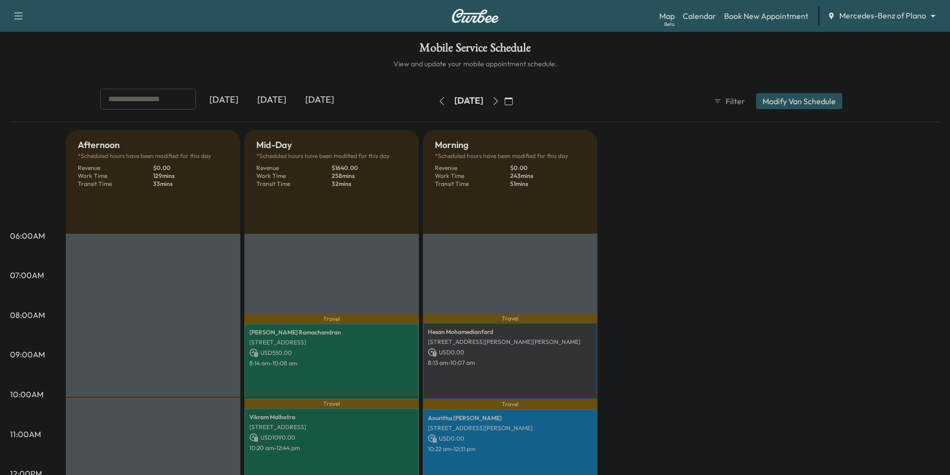
click at [512, 102] on icon "button" at bounding box center [508, 101] width 8 height 8
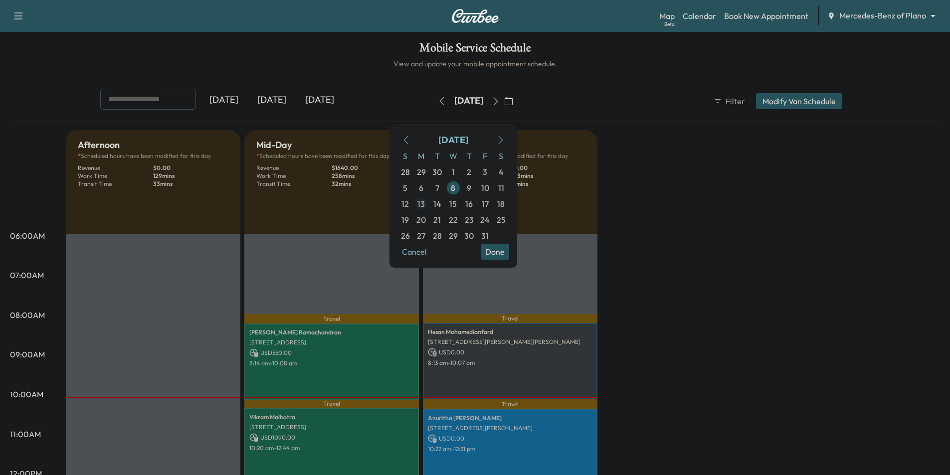
click at [425, 205] on span "13" at bounding box center [420, 204] width 7 height 12
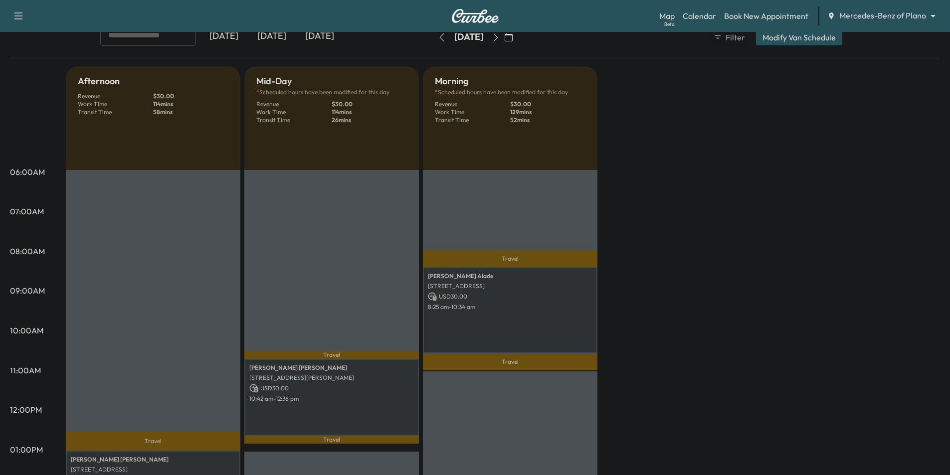
scroll to position [14, 0]
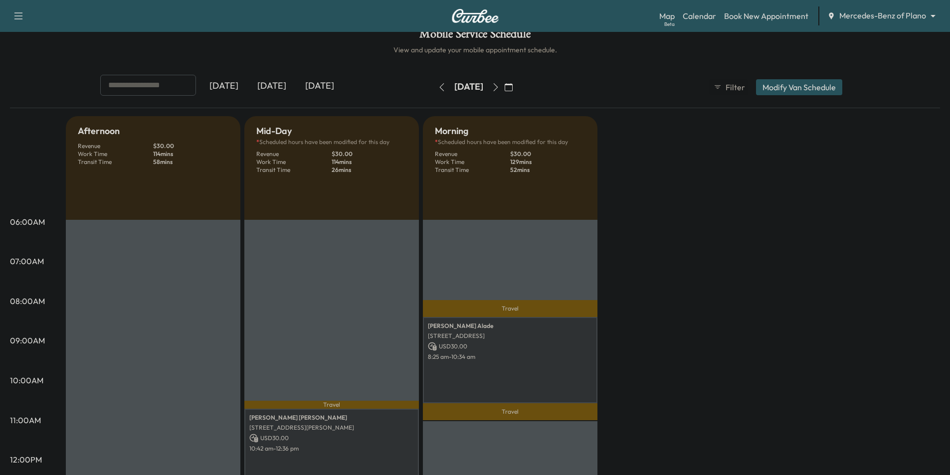
click at [500, 87] on icon "button" at bounding box center [496, 87] width 8 height 8
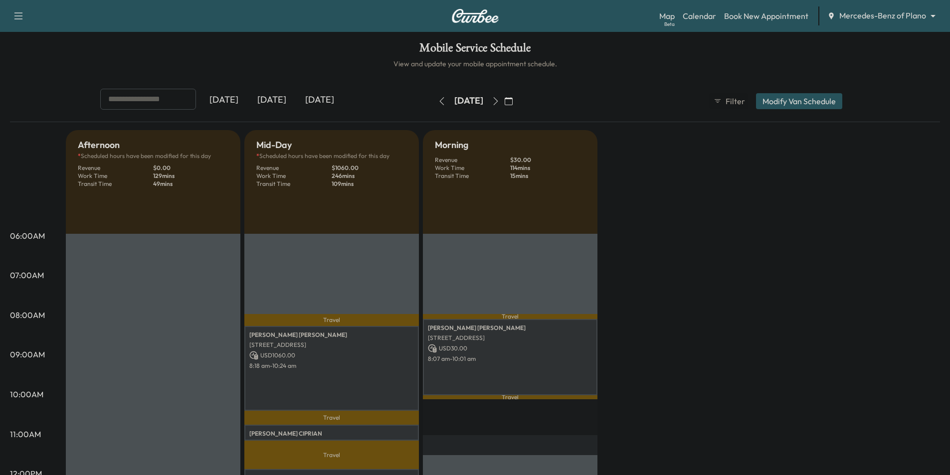
click at [500, 103] on icon "button" at bounding box center [496, 101] width 8 height 8
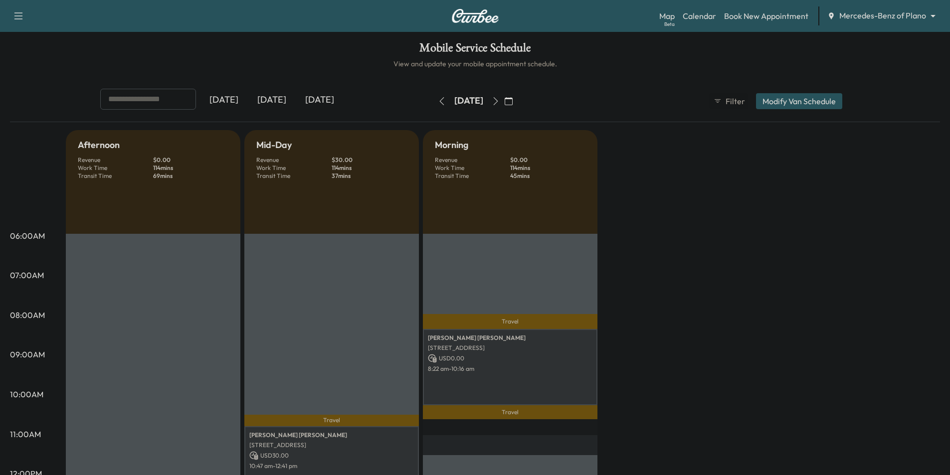
click at [500, 102] on icon "button" at bounding box center [496, 101] width 8 height 8
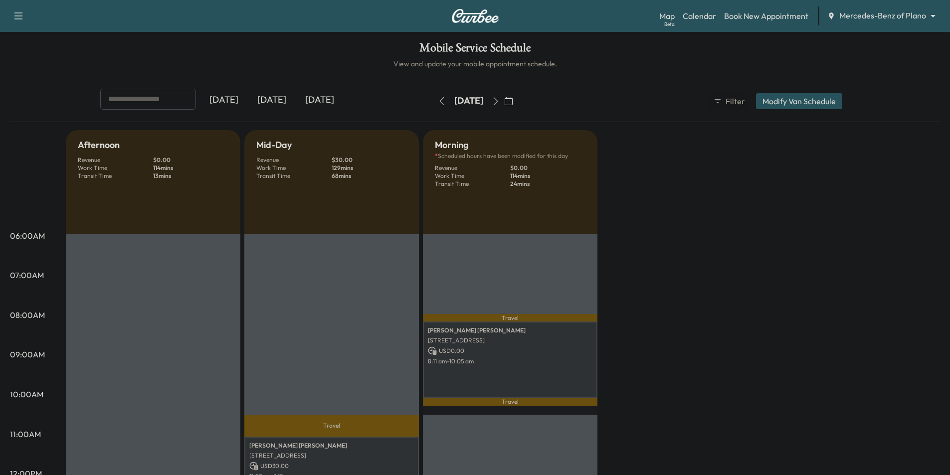
click at [438, 100] on icon "button" at bounding box center [442, 101] width 8 height 8
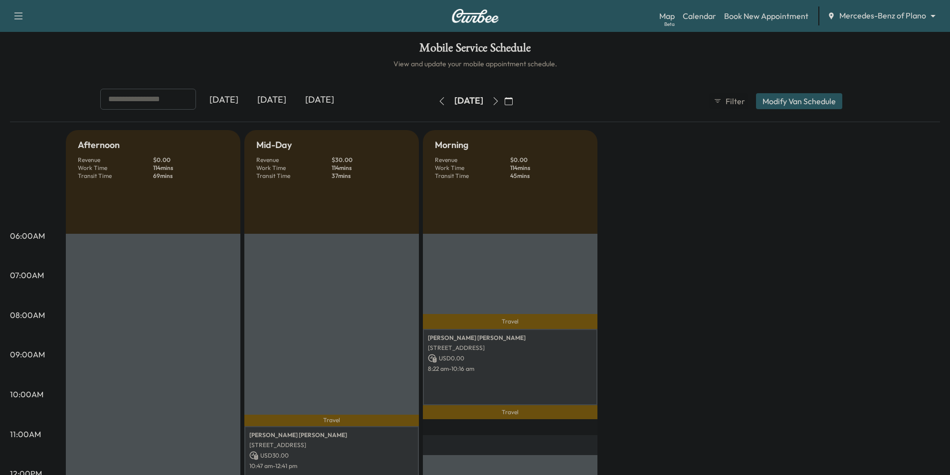
click at [438, 102] on icon "button" at bounding box center [442, 101] width 8 height 8
